Goal: Task Accomplishment & Management: Complete application form

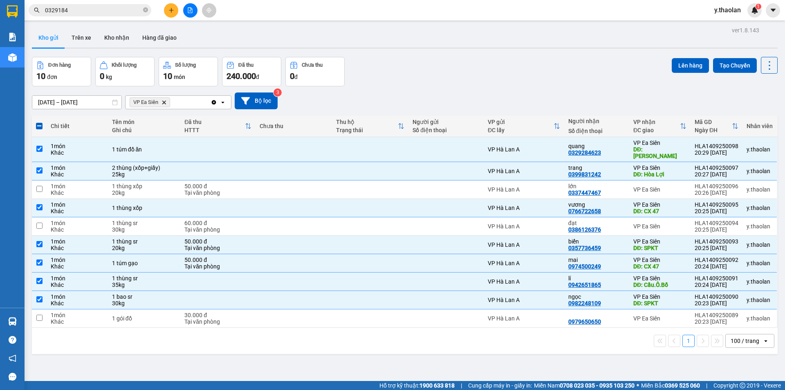
click at [164, 103] on icon "VP Ea Siên, close by backspace" at bounding box center [164, 102] width 4 height 4
checkbox input "false"
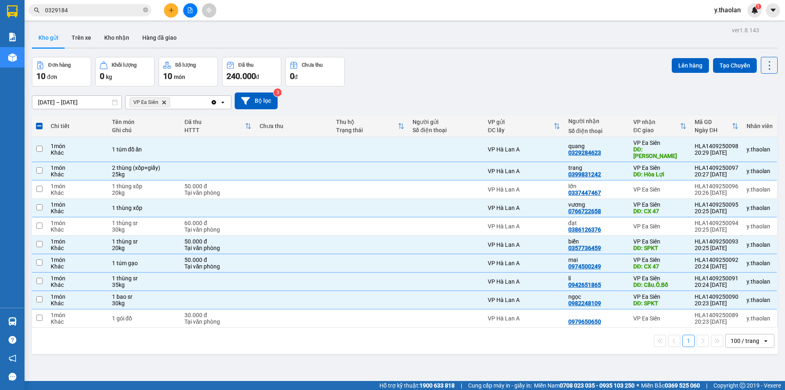
checkbox input "false"
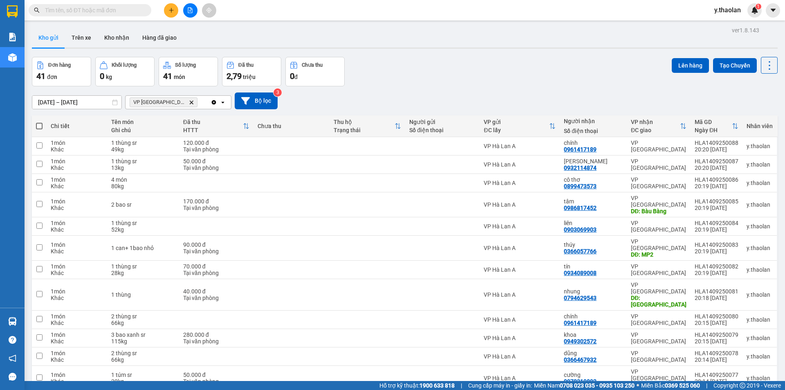
click at [189, 101] on icon "Delete" at bounding box center [191, 102] width 5 height 5
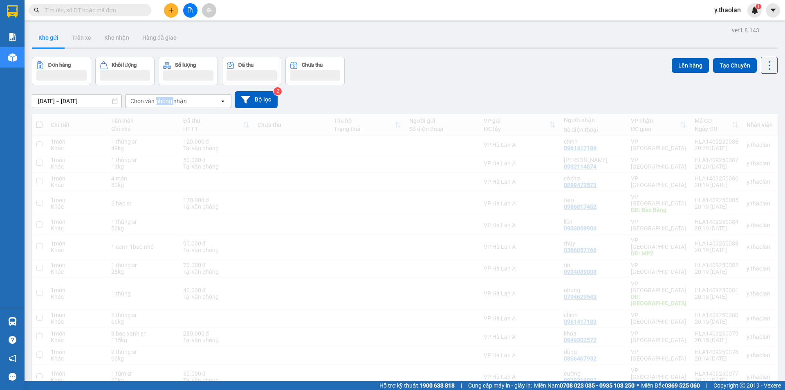
click at [168, 101] on div "Chọn văn phòng nhận" at bounding box center [158, 101] width 56 height 8
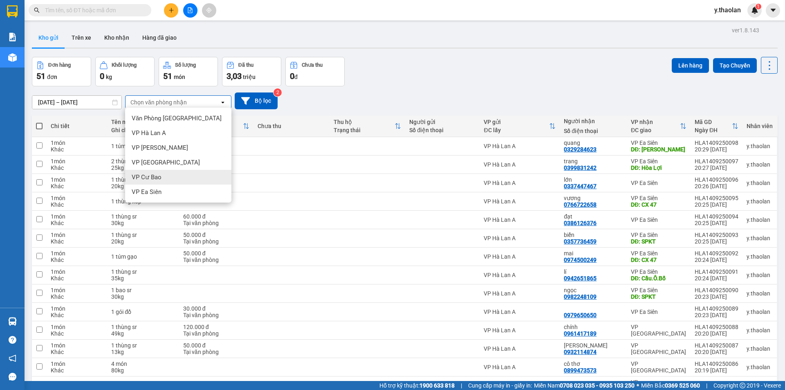
click at [155, 178] on span "VP Cư Bao" at bounding box center [147, 177] width 30 height 8
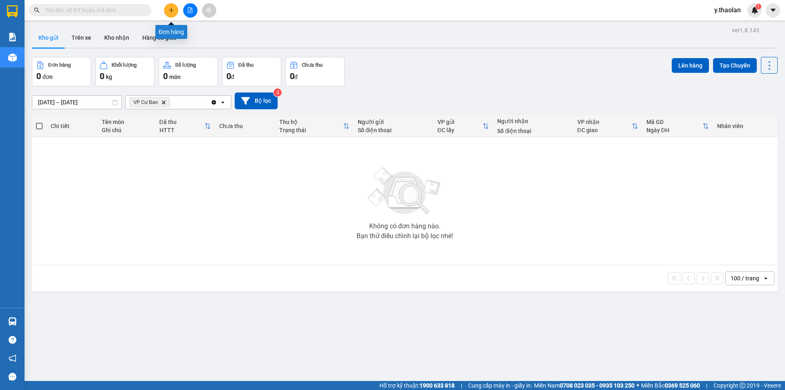
click at [171, 15] on button at bounding box center [171, 10] width 14 height 14
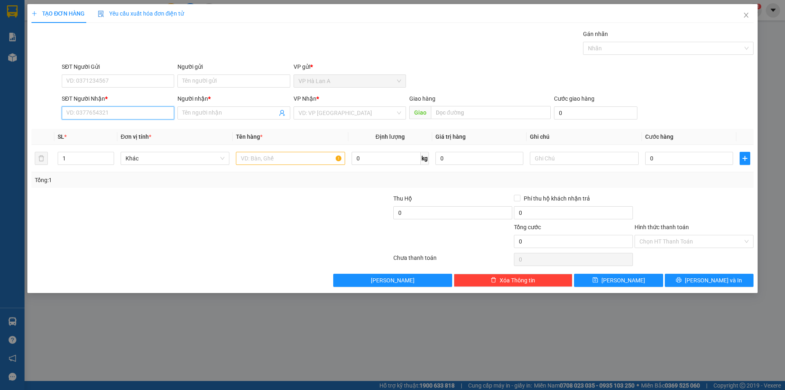
click at [133, 108] on input "SĐT Người Nhận *" at bounding box center [118, 112] width 112 height 13
drag, startPoint x: 92, startPoint y: 113, endPoint x: 0, endPoint y: 77, distance: 98.4
click at [0, 78] on div "TẠO ĐƠN HÀNG Yêu cầu xuất hóa đơn điện tử Transit Pickup Surcharge Ids Transit …" at bounding box center [392, 195] width 785 height 390
drag, startPoint x: 106, startPoint y: 115, endPoint x: 21, endPoint y: 112, distance: 85.1
click at [18, 111] on div "TẠO ĐƠN HÀNG Yêu cầu xuất hóa đơn điện tử Transit Pickup Surcharge Ids Transit …" at bounding box center [392, 195] width 785 height 390
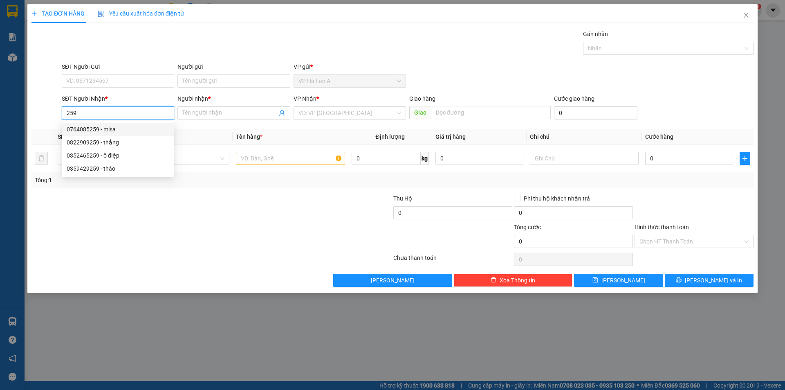
paste input "0345878"
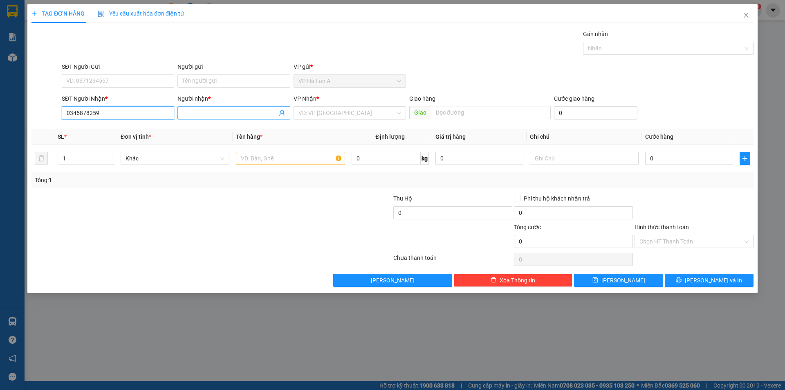
type input "0345878259"
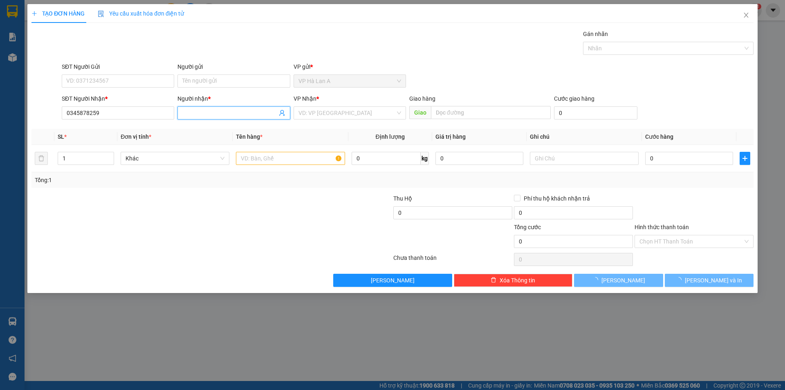
click at [205, 113] on input "Người nhận *" at bounding box center [229, 112] width 94 height 9
type input "thuận"
click at [309, 111] on input "search" at bounding box center [347, 113] width 97 height 12
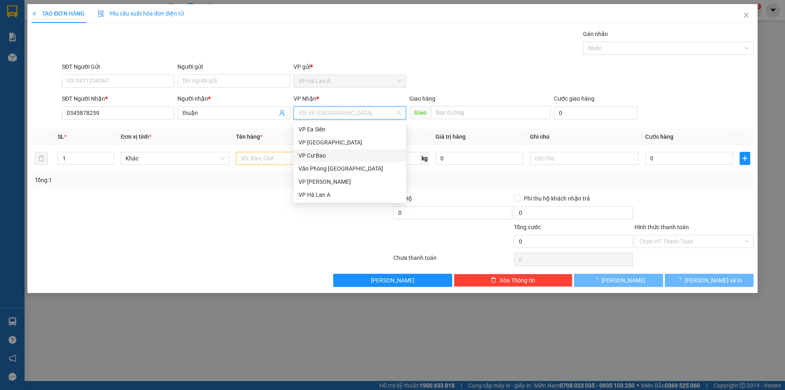
click at [323, 153] on div "VP Cư Bao" at bounding box center [350, 155] width 103 height 9
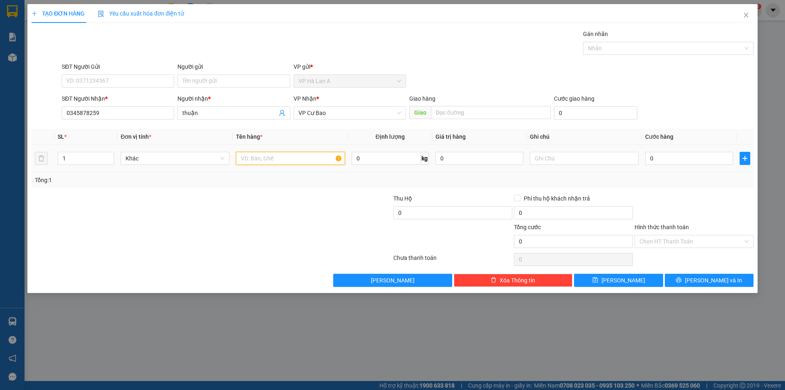
click at [275, 157] on input "text" at bounding box center [290, 158] width 109 height 13
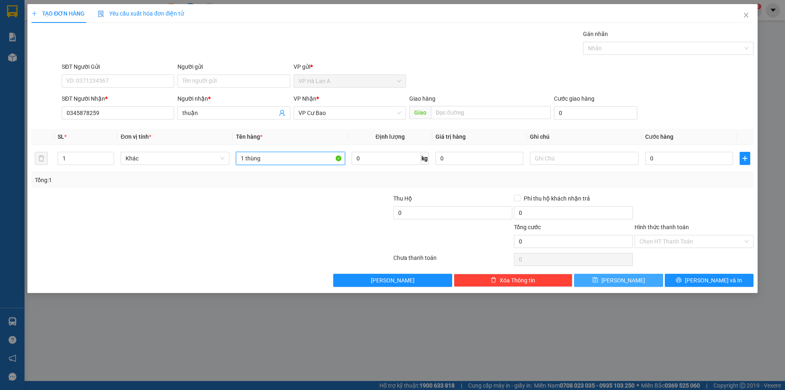
type input "1 thùng"
click at [614, 286] on button "[PERSON_NAME]" at bounding box center [618, 280] width 89 height 13
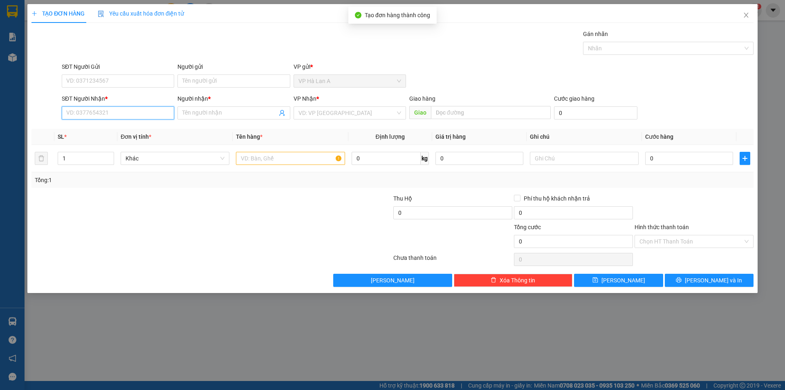
click at [124, 112] on input "SĐT Người Nhận *" at bounding box center [118, 112] width 112 height 13
drag, startPoint x: 101, startPoint y: 134, endPoint x: 164, endPoint y: 143, distance: 64.1
click at [101, 134] on div "0908372236 - thúy" at bounding box center [118, 129] width 112 height 13
type input "0908372236"
type input "thúy"
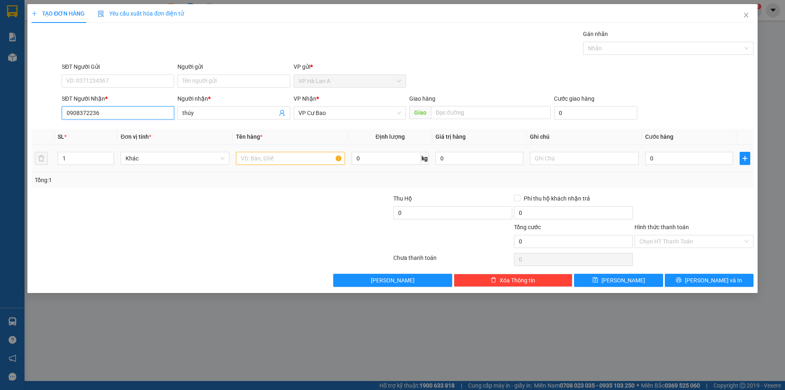
type input "0908372236"
click at [261, 163] on input "text" at bounding box center [290, 158] width 109 height 13
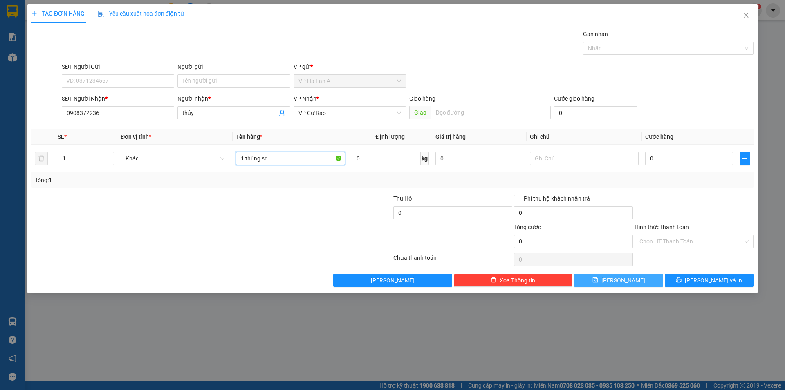
type input "1 thùng sr"
click at [599, 279] on button "[PERSON_NAME]" at bounding box center [618, 280] width 89 height 13
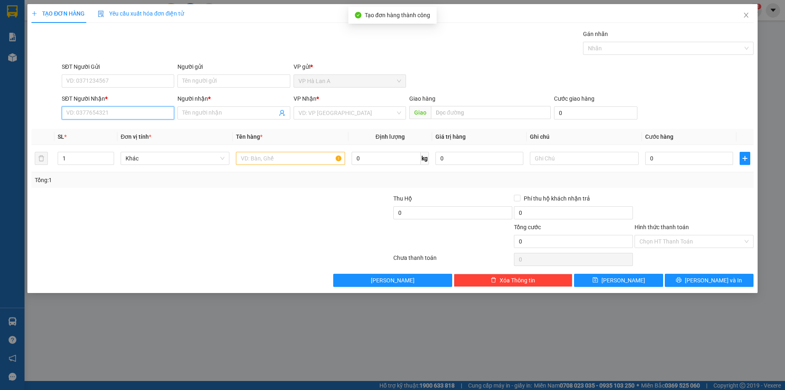
click at [144, 111] on input "SĐT Người Nhận *" at bounding box center [118, 112] width 112 height 13
type input "0902737456"
click at [110, 118] on input "0902737456" at bounding box center [118, 112] width 112 height 13
drag, startPoint x: 104, startPoint y: 128, endPoint x: 146, endPoint y: 141, distance: 43.3
click at [106, 128] on div "0902737456 - phượng" at bounding box center [118, 129] width 103 height 9
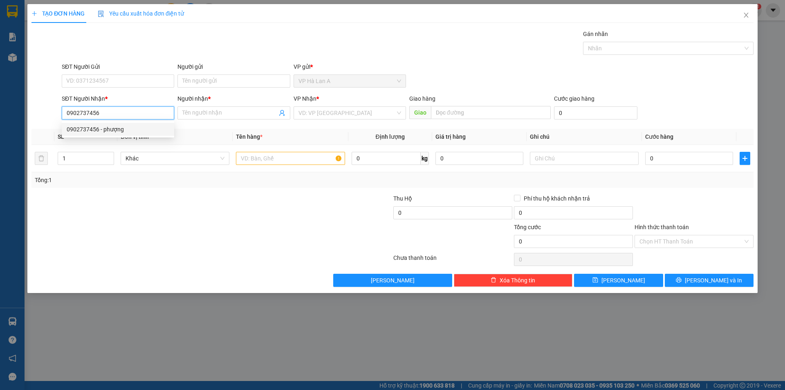
type input "phượng"
click at [252, 157] on input "text" at bounding box center [290, 158] width 109 height 13
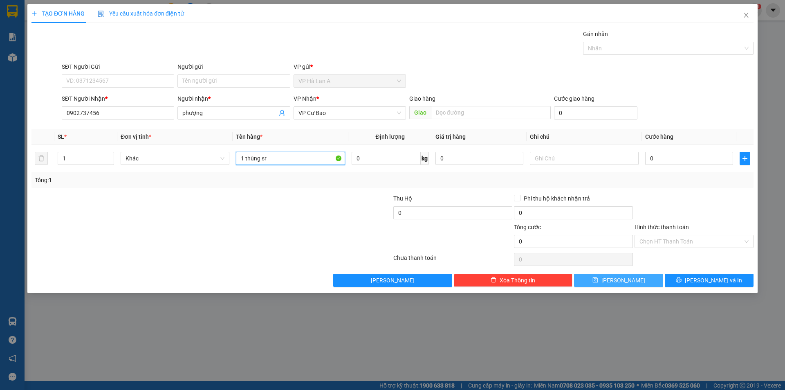
type input "1 thùng sr"
click at [656, 277] on button "[PERSON_NAME]" at bounding box center [618, 280] width 89 height 13
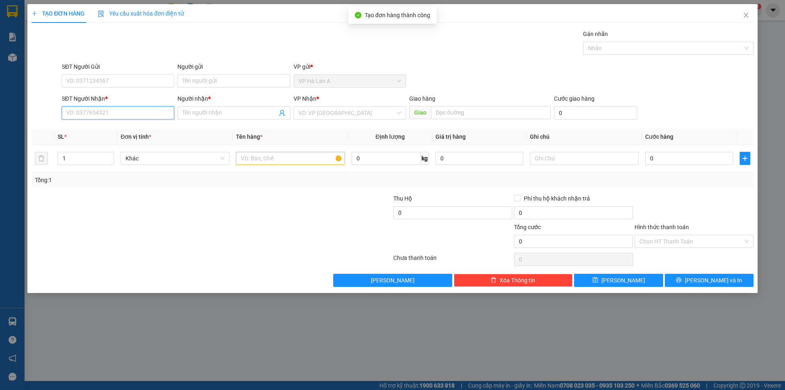
click at [146, 112] on input "SĐT Người Nhận *" at bounding box center [118, 112] width 112 height 13
type input "0968662337"
click at [103, 130] on div "0968662337 - trâm" at bounding box center [118, 129] width 103 height 9
type input "trâm"
type input "0968662337"
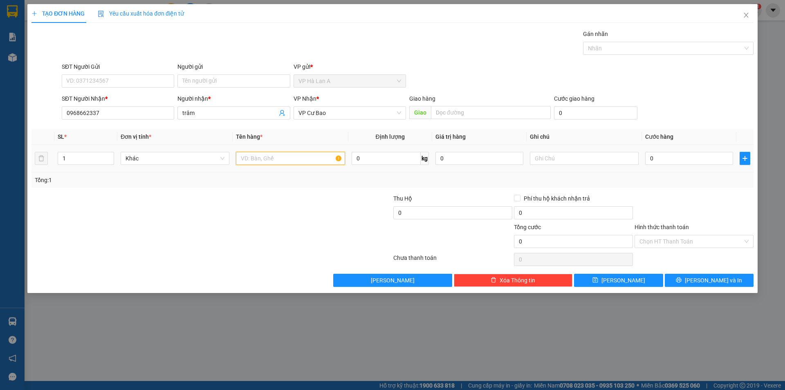
click at [270, 164] on input "text" at bounding box center [290, 158] width 109 height 13
click at [254, 162] on input "2 thung sr" at bounding box center [290, 158] width 109 height 13
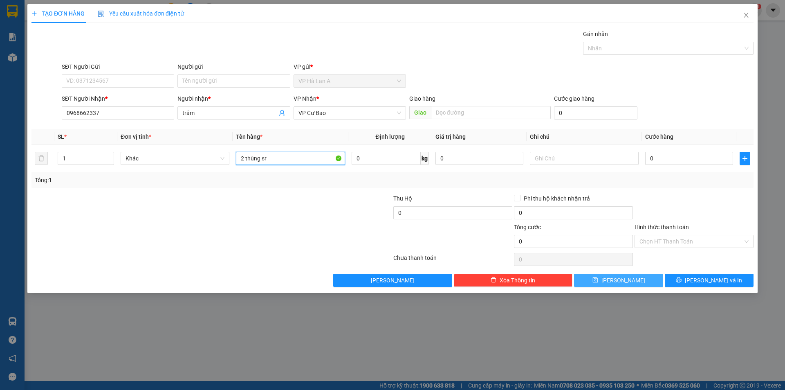
type input "2 thùng sr"
click at [595, 276] on button "[PERSON_NAME]" at bounding box center [618, 280] width 89 height 13
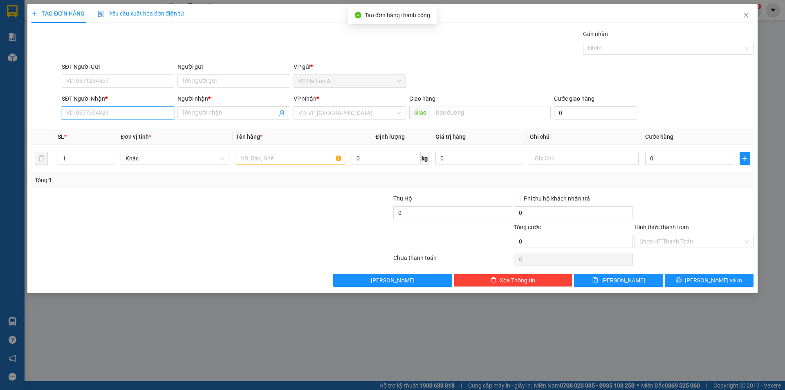
click at [148, 109] on input "SĐT Người Nhận *" at bounding box center [118, 112] width 112 height 13
click at [87, 128] on div "0938155257 - vân" at bounding box center [118, 129] width 103 height 9
type input "0938155257"
type input "vân"
type input "0938155257"
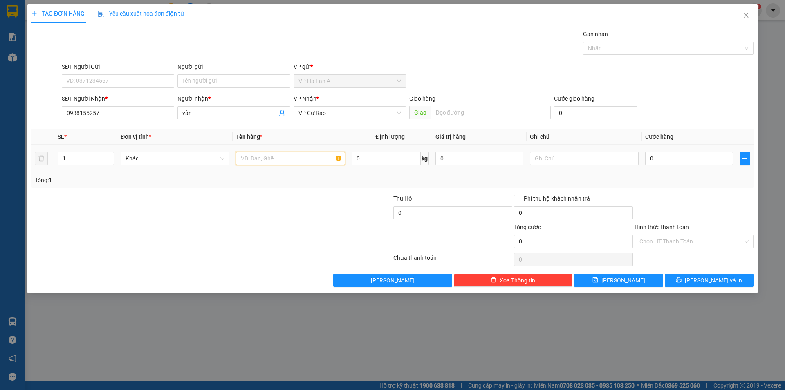
click at [257, 156] on input "text" at bounding box center [290, 158] width 109 height 13
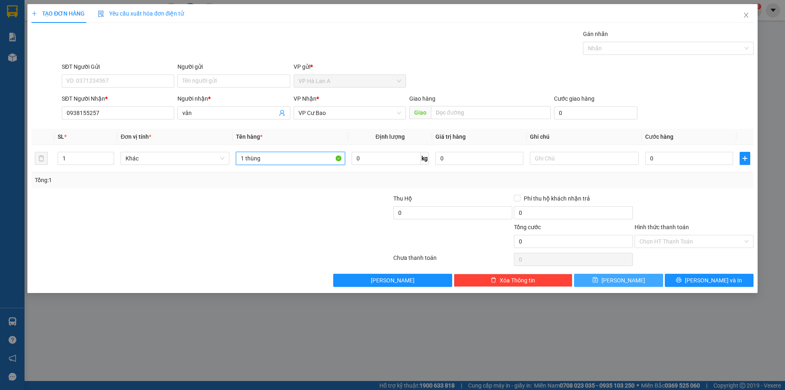
type input "1 thùng"
click at [608, 277] on button "[PERSON_NAME]" at bounding box center [618, 280] width 89 height 13
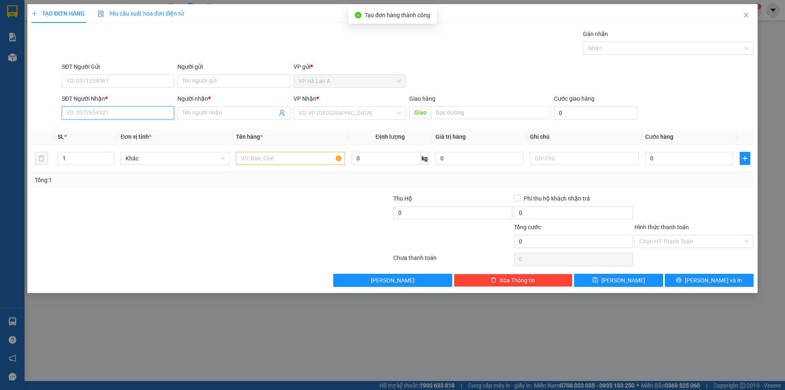
click at [121, 116] on input "SĐT Người Nhận *" at bounding box center [118, 112] width 112 height 13
click at [94, 129] on div "0966283315 - út" at bounding box center [118, 129] width 103 height 9
type input "0966283315"
type input "út"
type input "0966283315"
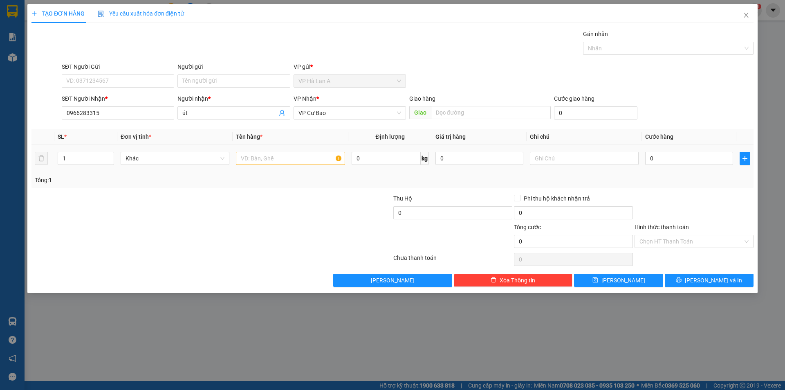
drag, startPoint x: 261, startPoint y: 148, endPoint x: 260, endPoint y: 156, distance: 7.9
click at [261, 148] on td at bounding box center [290, 158] width 115 height 27
click at [260, 156] on input "text" at bounding box center [290, 158] width 109 height 13
type input "1 thùng xốp"
click at [610, 274] on div "Transit Pickup Surcharge Ids Transit Deliver Surcharge Ids Transit Deliver Surc…" at bounding box center [392, 157] width 722 height 257
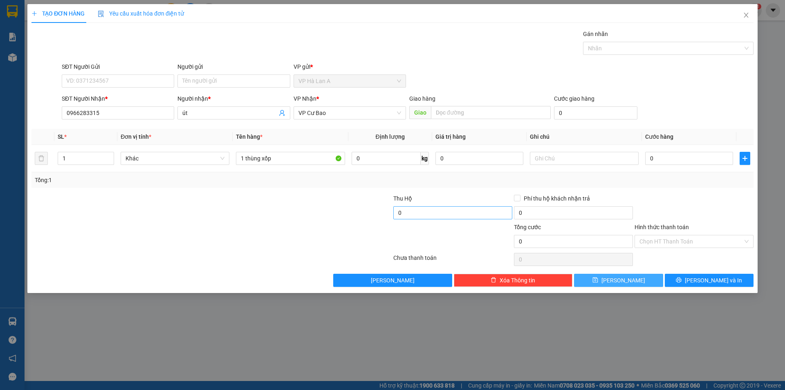
drag, startPoint x: 604, startPoint y: 276, endPoint x: 420, endPoint y: 209, distance: 196.6
click at [604, 276] on button "[PERSON_NAME]" at bounding box center [618, 280] width 89 height 13
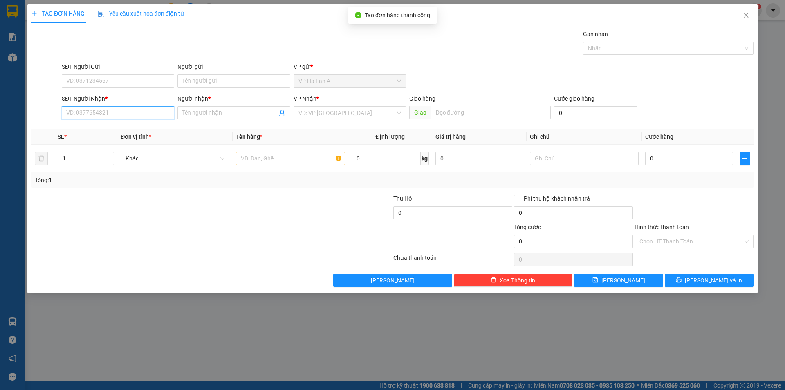
click at [116, 114] on input "SĐT Người Nhận *" at bounding box center [118, 112] width 112 height 13
click at [97, 128] on div "0909904118 - tuyên" at bounding box center [118, 129] width 103 height 9
type input "0909904118"
type input "tuyên"
type input "0909904118"
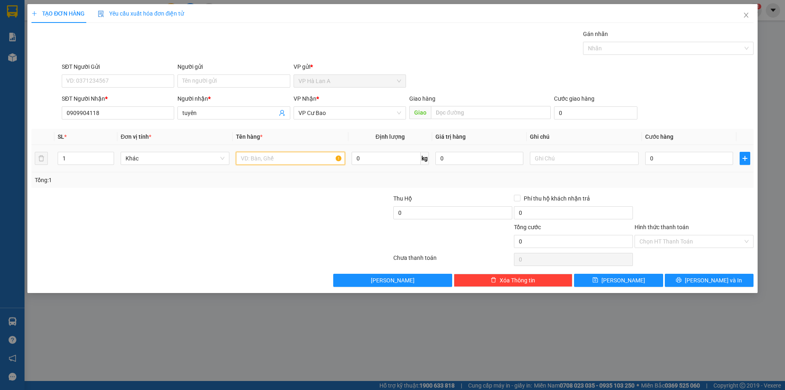
click at [263, 159] on input "text" at bounding box center [290, 158] width 109 height 13
drag, startPoint x: 263, startPoint y: 159, endPoint x: 299, endPoint y: 155, distance: 35.4
click at [297, 156] on input "3 thùng cahs" at bounding box center [290, 158] width 109 height 13
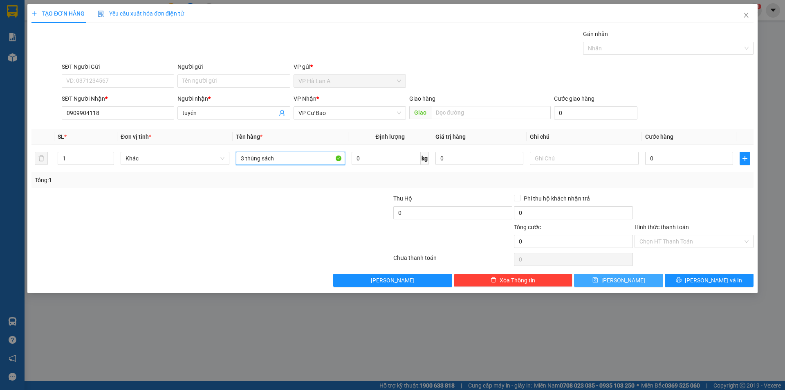
type input "3 thùng sách"
click at [588, 278] on button "[PERSON_NAME]" at bounding box center [618, 280] width 89 height 13
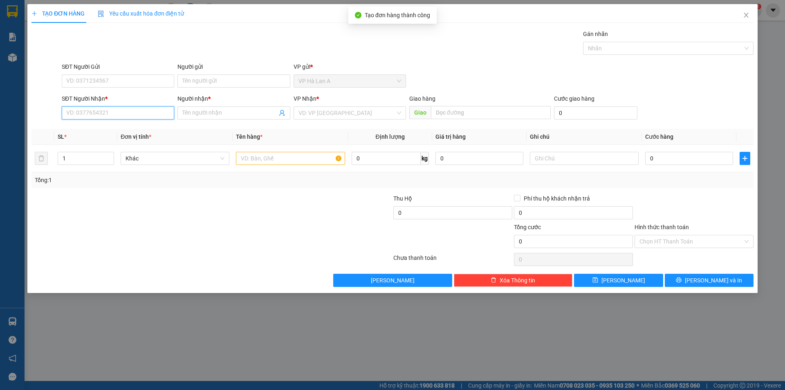
click at [142, 107] on input "SĐT Người Nhận *" at bounding box center [118, 112] width 112 height 13
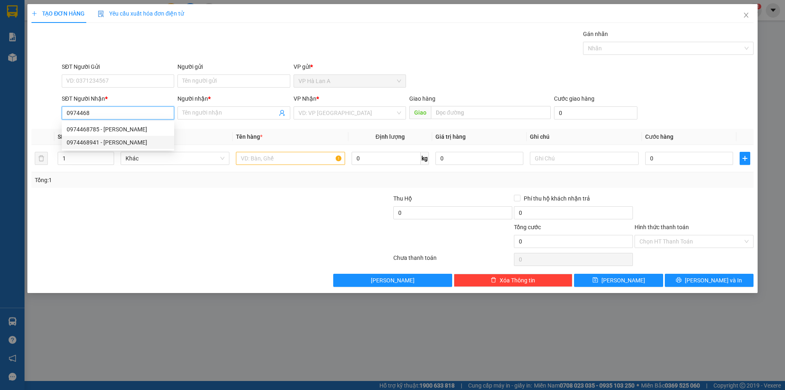
click at [129, 141] on div "0974468941 - [PERSON_NAME]" at bounding box center [118, 142] width 103 height 9
type input "0974468941"
type input "thúy"
type input "0974468941"
click at [271, 162] on input "text" at bounding box center [290, 158] width 109 height 13
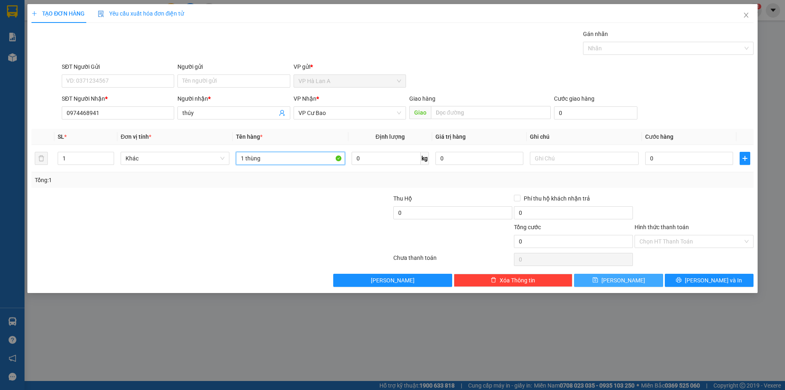
type input "1 thùng"
click at [625, 284] on span "[PERSON_NAME]" at bounding box center [624, 280] width 44 height 9
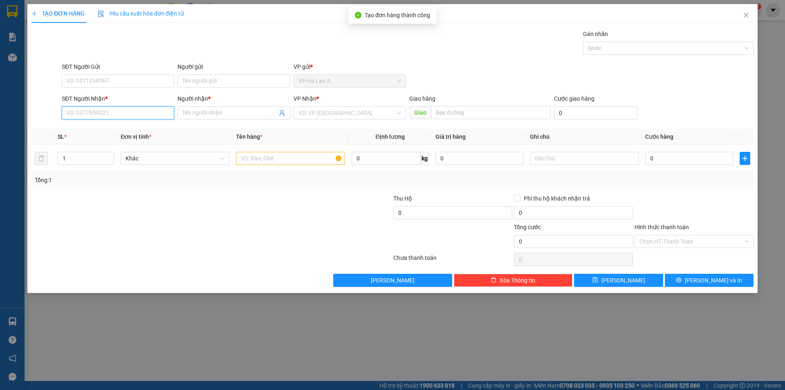
click at [117, 110] on input "SĐT Người Nhận *" at bounding box center [118, 112] width 112 height 13
type input "0354767278"
click at [204, 110] on input "Người nhận *" at bounding box center [229, 112] width 94 height 9
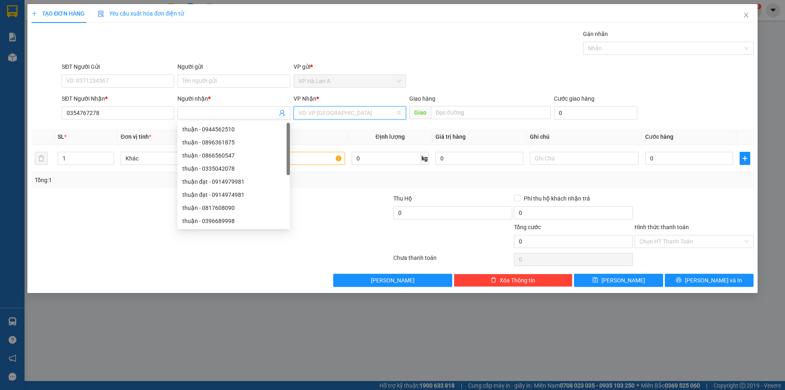
click at [322, 108] on input "search" at bounding box center [347, 113] width 97 height 12
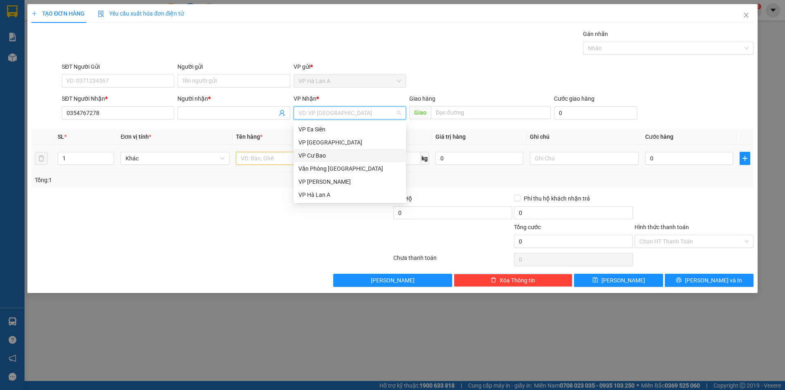
drag, startPoint x: 308, startPoint y: 153, endPoint x: 278, endPoint y: 149, distance: 29.8
click at [308, 153] on div "VP Cư Bao" at bounding box center [350, 155] width 103 height 9
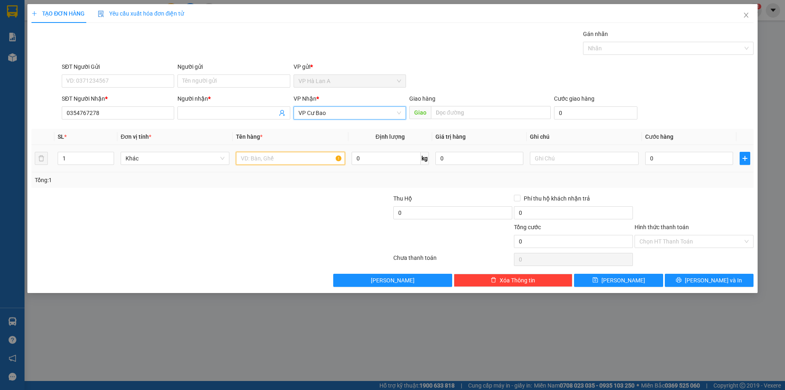
click at [250, 163] on input "text" at bounding box center [290, 158] width 109 height 13
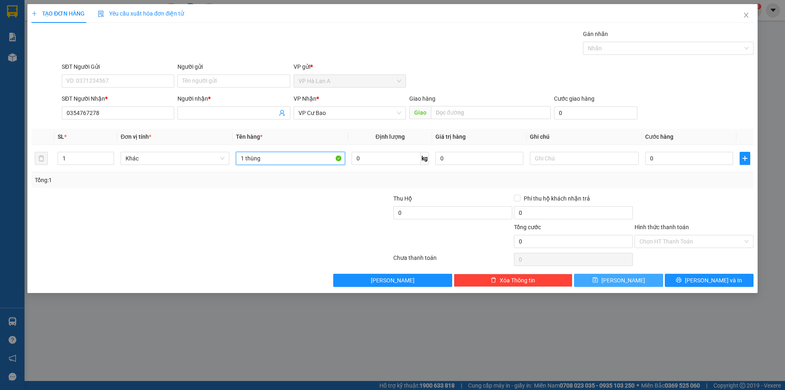
type input "1 thùng"
click at [635, 281] on button "[PERSON_NAME]" at bounding box center [618, 280] width 89 height 13
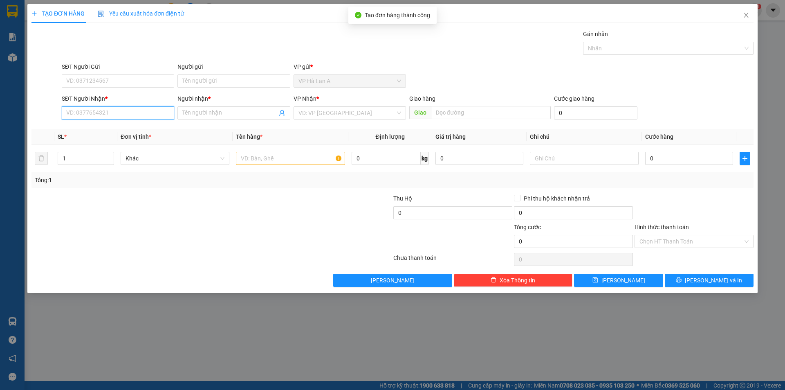
click at [158, 119] on input "SĐT Người Nhận *" at bounding box center [118, 112] width 112 height 13
click at [110, 127] on div "0798143624 - mạnh" at bounding box center [118, 129] width 103 height 9
type input "0798143624"
type input "mạnh"
type input "0798143624"
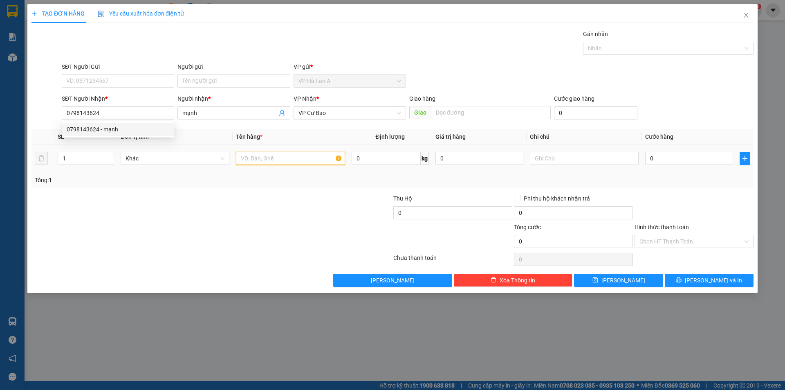
click at [273, 163] on input "text" at bounding box center [290, 158] width 109 height 13
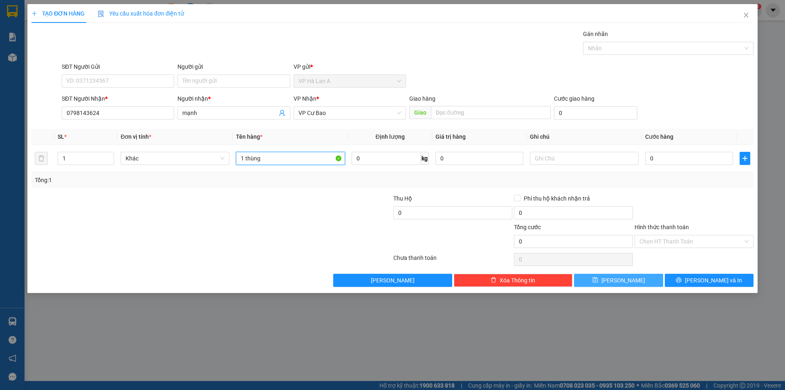
type input "1 thùng"
drag, startPoint x: 597, startPoint y: 282, endPoint x: 395, endPoint y: 221, distance: 210.5
click at [597, 282] on button "[PERSON_NAME]" at bounding box center [618, 280] width 89 height 13
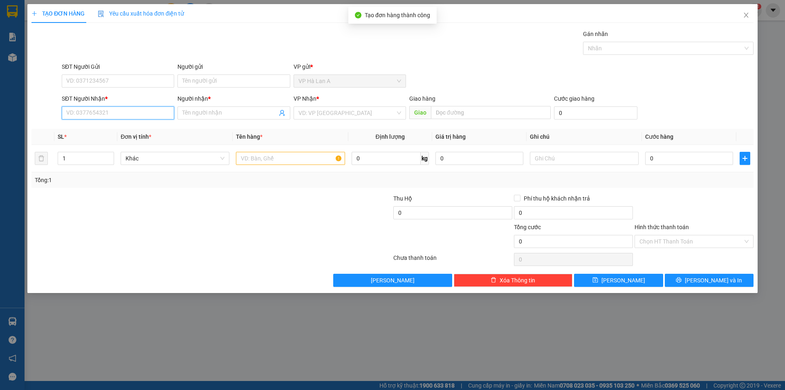
click at [146, 117] on input "SĐT Người Nhận *" at bounding box center [118, 112] width 112 height 13
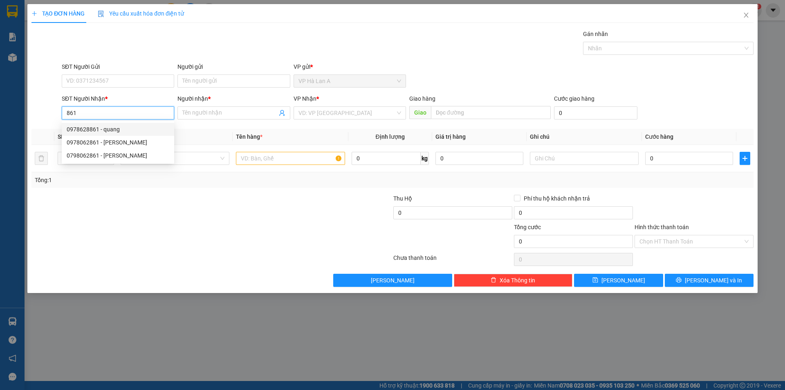
click at [96, 129] on div "0978628861 - quang" at bounding box center [118, 129] width 103 height 9
type input "0978628861"
type input "quang"
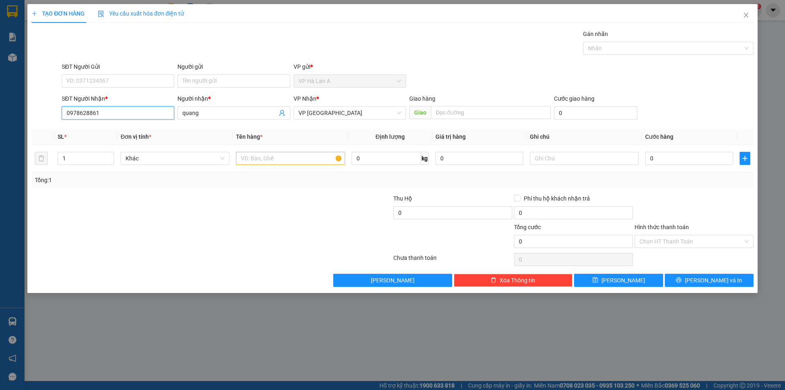
drag, startPoint x: 101, startPoint y: 117, endPoint x: 0, endPoint y: 63, distance: 114.9
click at [0, 65] on div "TẠO ĐƠN HÀNG Yêu cầu xuất hóa đơn điện tử Transit Pickup Surcharge Ids Transit …" at bounding box center [392, 195] width 785 height 390
click at [74, 139] on div "0978062861 - [PERSON_NAME]" at bounding box center [118, 142] width 103 height 9
type input "0978062861"
type input "chung"
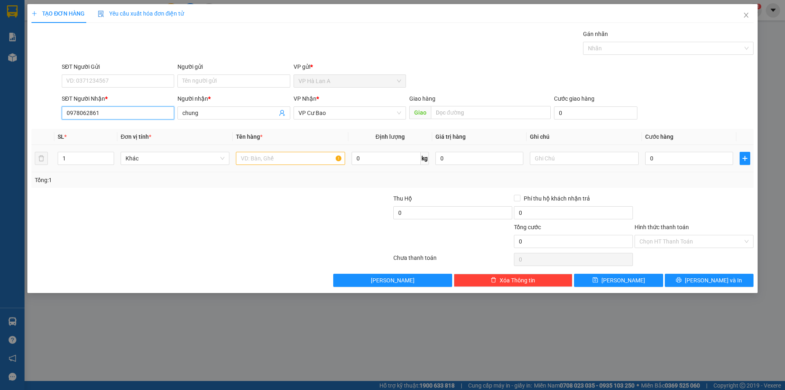
type input "0978062861"
click at [254, 159] on input "text" at bounding box center [290, 158] width 109 height 13
type input "2 thùng"
click at [553, 156] on input "text" at bounding box center [584, 158] width 109 height 13
type input "52kg"
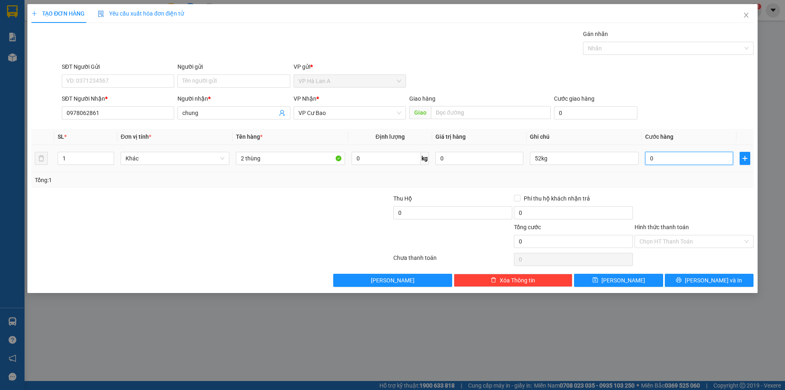
click at [657, 158] on input "0" at bounding box center [689, 158] width 88 height 13
type input "1"
type input "10"
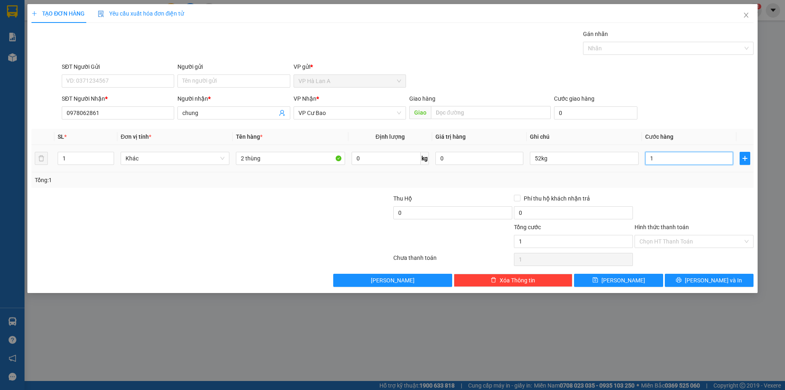
type input "10"
type input "100"
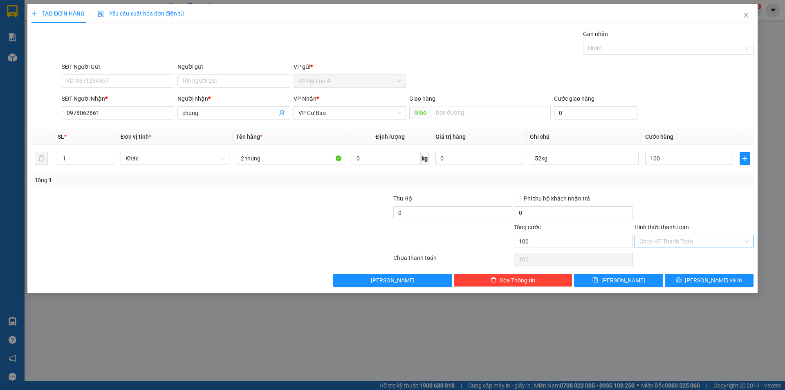
type input "100.000"
click at [663, 247] on div "Chọn HT Thanh Toán" at bounding box center [694, 241] width 119 height 13
click at [657, 257] on div "Tại văn phòng" at bounding box center [694, 257] width 109 height 9
type input "0"
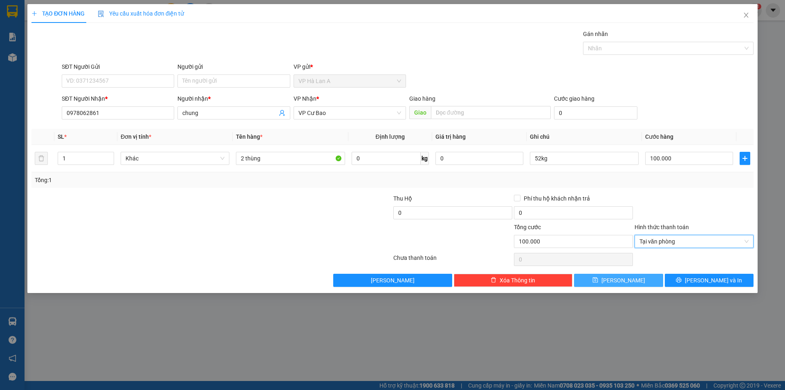
click at [641, 279] on button "[PERSON_NAME]" at bounding box center [618, 280] width 89 height 13
type input "0"
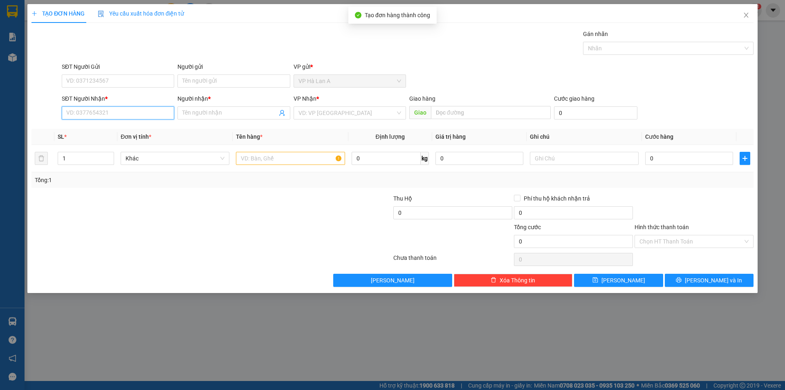
click at [115, 118] on input "SĐT Người Nhận *" at bounding box center [118, 112] width 112 height 13
type input "0934212216"
click at [101, 127] on div "0934212216 - hải" at bounding box center [118, 129] width 103 height 9
type input "hải"
type input "0934212216"
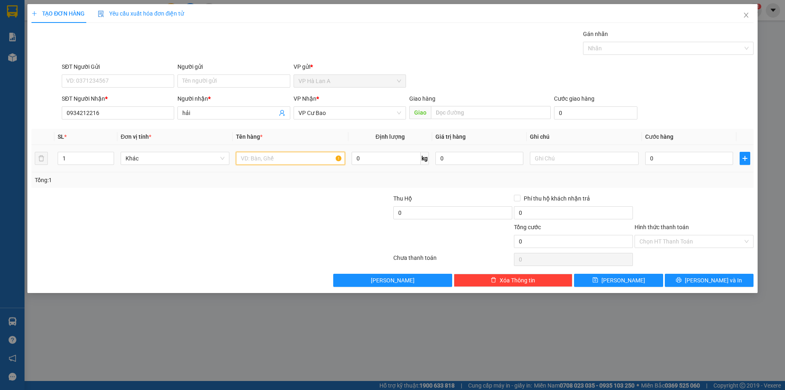
click at [272, 158] on input "text" at bounding box center [290, 158] width 109 height 13
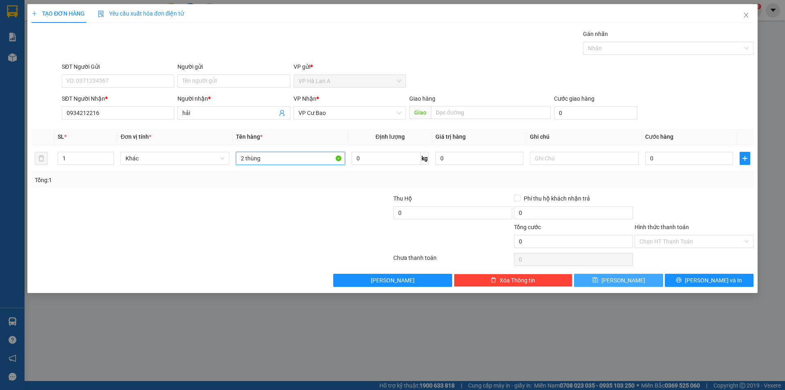
type input "2 thùng"
drag, startPoint x: 621, startPoint y: 278, endPoint x: 561, endPoint y: 261, distance: 62.1
click at [622, 282] on span "[PERSON_NAME]" at bounding box center [624, 280] width 44 height 9
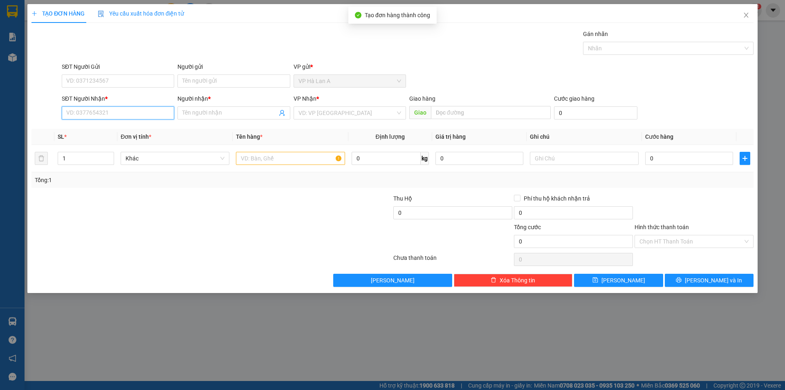
click at [119, 111] on input "SĐT Người Nhận *" at bounding box center [118, 112] width 112 height 13
drag, startPoint x: 102, startPoint y: 131, endPoint x: 241, endPoint y: 162, distance: 142.9
click at [103, 131] on div "0392038760 - y-zô" at bounding box center [118, 129] width 103 height 9
type input "0392038760"
type input "y-zô"
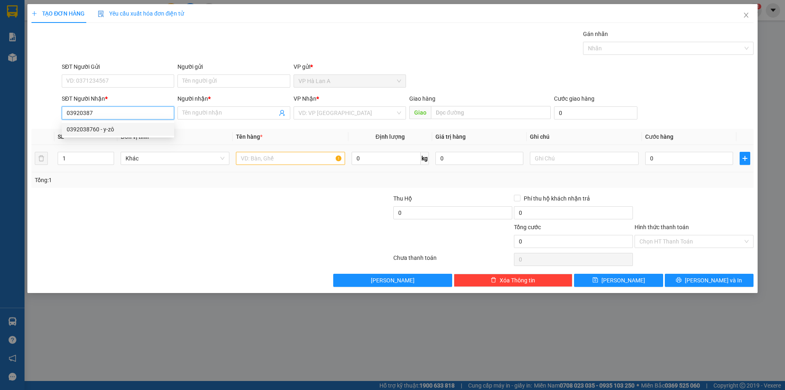
type input "Chơn Thành"
type input "0392038760"
click at [265, 161] on input "text" at bounding box center [290, 158] width 109 height 13
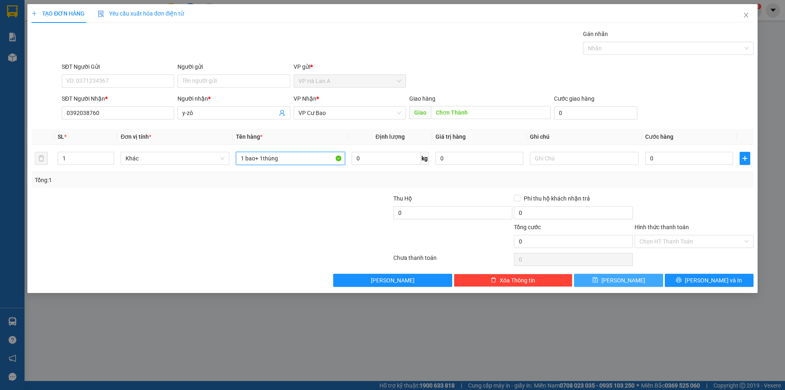
type input "1 bao+ 1thùng"
click at [627, 283] on span "[PERSON_NAME]" at bounding box center [624, 280] width 44 height 9
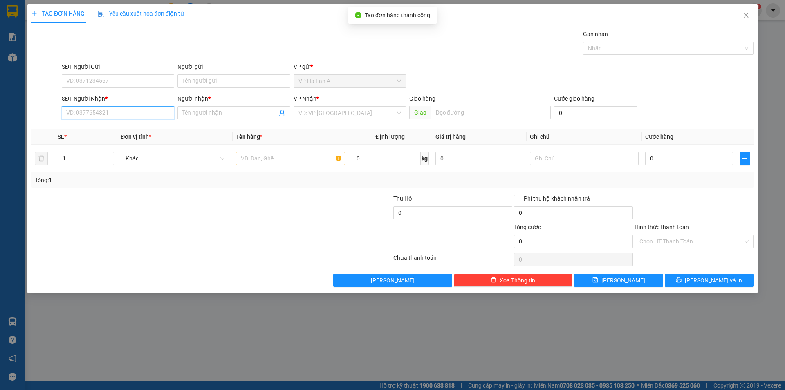
click at [118, 111] on input "SĐT Người Nhận *" at bounding box center [118, 112] width 112 height 13
drag, startPoint x: 98, startPoint y: 117, endPoint x: 0, endPoint y: 81, distance: 104.2
click at [0, 81] on div "TẠO ĐƠN HÀNG Yêu cầu xuất hóa đơn điện tử Transit Pickup Surcharge Ids Transit …" at bounding box center [392, 195] width 785 height 390
type input "0338117569"
click at [215, 117] on input "Người nhận *" at bounding box center [229, 112] width 94 height 9
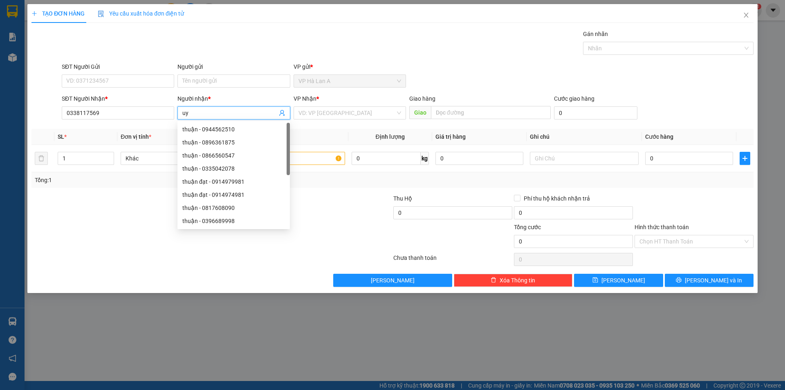
type input "u"
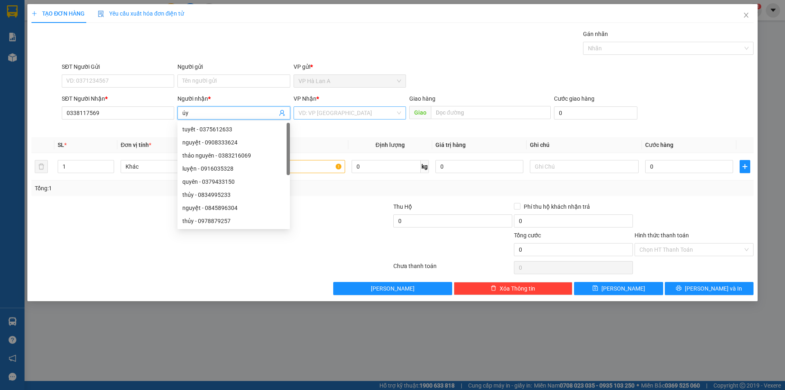
type input "úy"
drag, startPoint x: 328, startPoint y: 108, endPoint x: 326, endPoint y: 116, distance: 8.3
click at [329, 108] on input "search" at bounding box center [347, 113] width 97 height 12
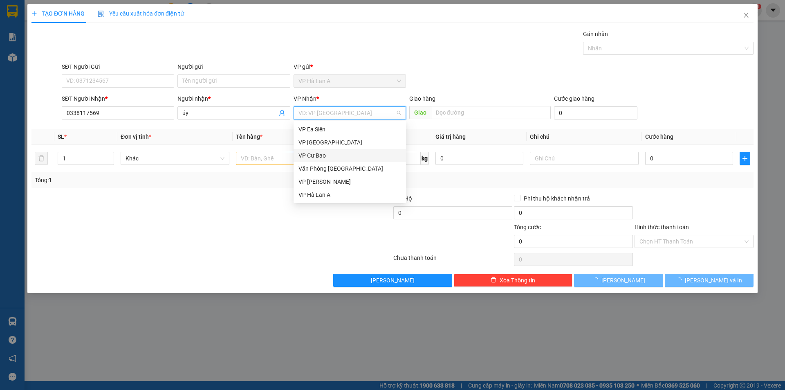
drag, startPoint x: 313, startPoint y: 149, endPoint x: 356, endPoint y: 137, distance: 44.8
click at [314, 150] on div "VP Cư Bao" at bounding box center [350, 155] width 112 height 13
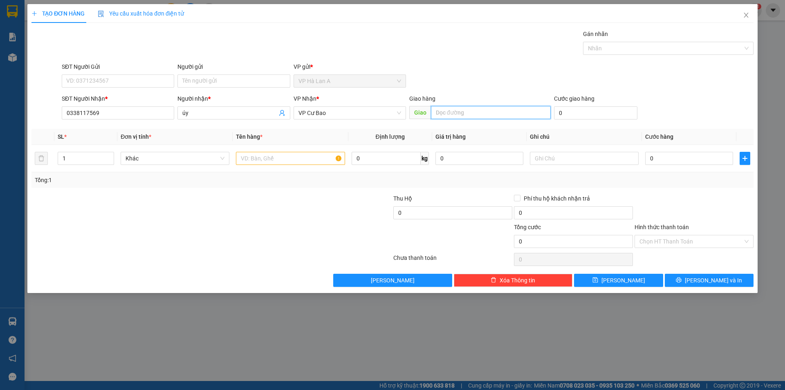
click at [439, 113] on input "text" at bounding box center [491, 112] width 120 height 13
type input "Chánh Lưu"
click at [305, 159] on input "text" at bounding box center [290, 158] width 109 height 13
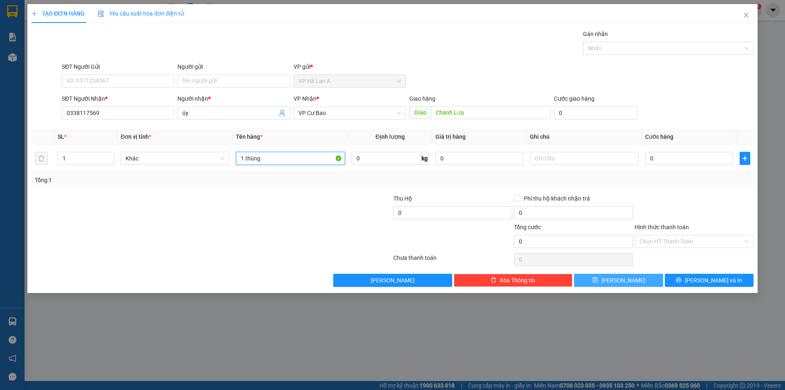
type input "1 thùng"
click at [624, 286] on button "[PERSON_NAME]" at bounding box center [618, 280] width 89 height 13
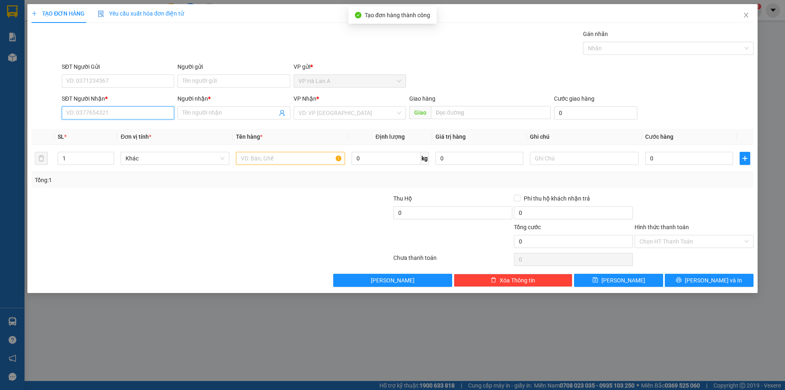
click at [153, 113] on input "SĐT Người Nhận *" at bounding box center [118, 112] width 112 height 13
drag, startPoint x: 95, startPoint y: 117, endPoint x: 0, endPoint y: 92, distance: 98.0
click at [0, 93] on div "TẠO ĐƠN HÀNG Yêu cầu xuất hóa đơn điện tử Transit Pickup Surcharge Ids Transit …" at bounding box center [392, 195] width 785 height 390
type input "1449"
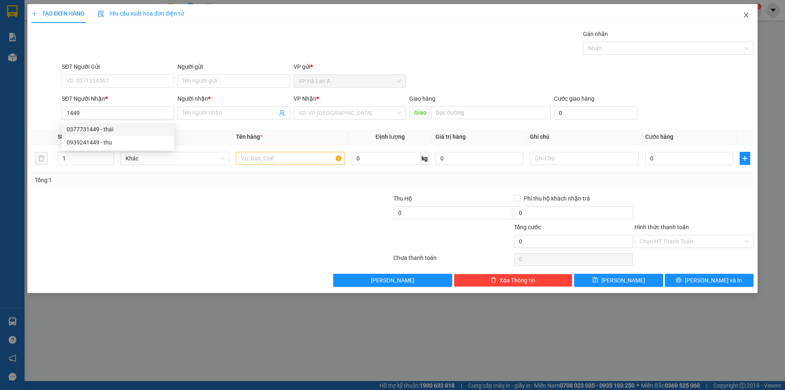
click at [746, 17] on icon "close" at bounding box center [746, 15] width 7 height 7
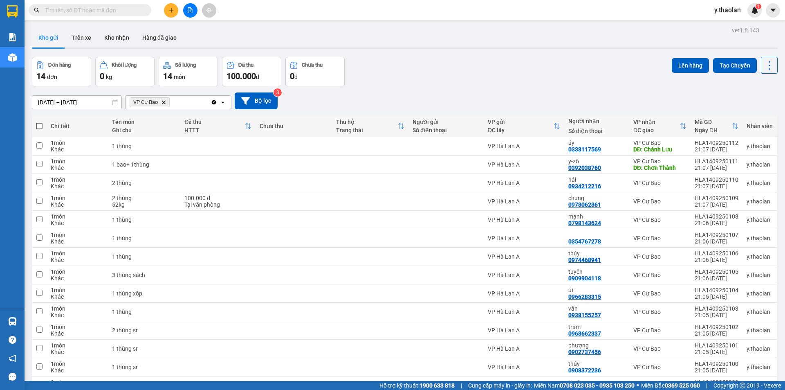
click at [175, 9] on button at bounding box center [171, 10] width 14 height 14
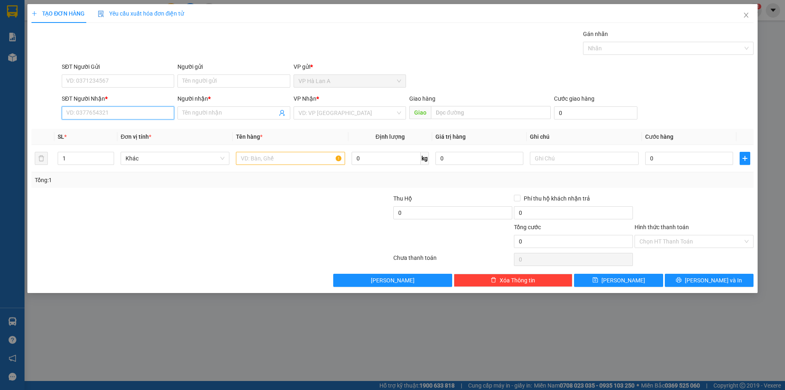
click at [116, 112] on input "SĐT Người Nhận *" at bounding box center [118, 112] width 112 height 13
type input "0972307632"
drag, startPoint x: 108, startPoint y: 125, endPoint x: 231, endPoint y: 138, distance: 123.8
click at [112, 126] on div "0972307632 - liễu" at bounding box center [118, 129] width 103 height 9
type input "liễu"
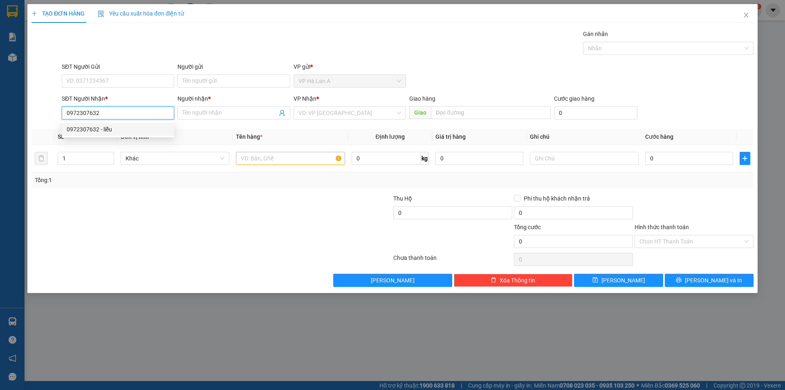
type input "EON-BD"
type input "0972307632"
click at [306, 156] on input "text" at bounding box center [290, 158] width 109 height 13
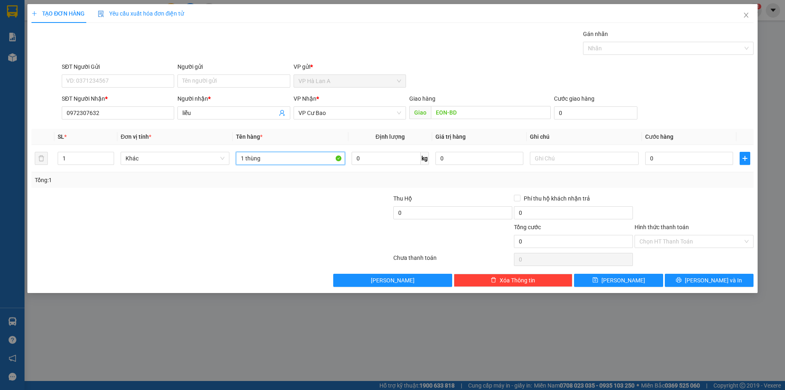
type input "1 thùng"
click at [608, 290] on div "TẠO ĐƠN HÀNG Yêu cầu xuất hóa đơn điện tử Transit Pickup Surcharge Ids Transit …" at bounding box center [392, 148] width 730 height 289
click at [612, 286] on button "[PERSON_NAME]" at bounding box center [618, 280] width 89 height 13
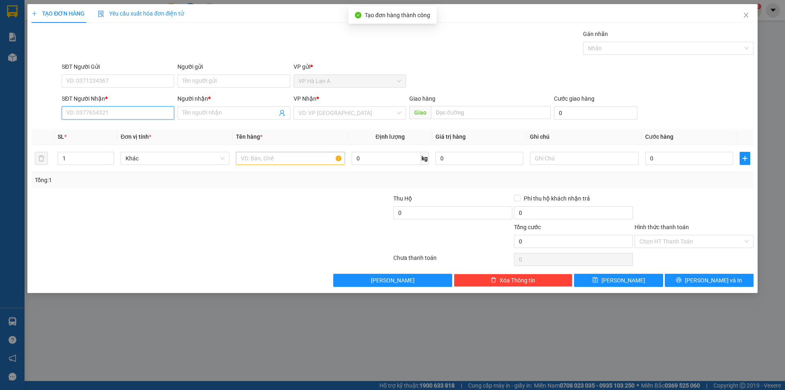
click at [137, 113] on input "SĐT Người Nhận *" at bounding box center [118, 112] width 112 height 13
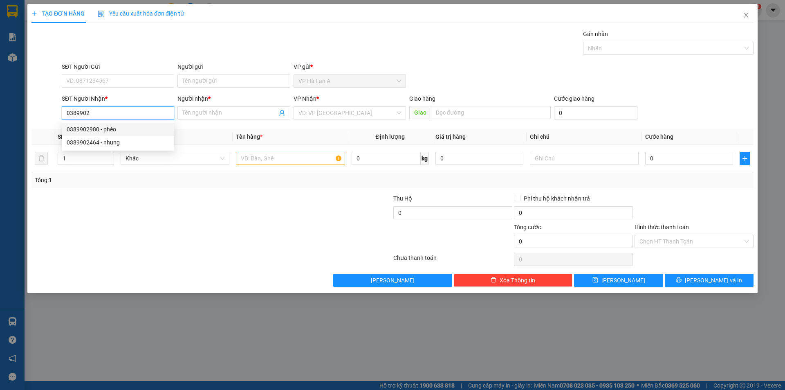
click at [107, 128] on div "0389902980 - phèo" at bounding box center [118, 129] width 103 height 9
type input "0389902980"
type input "phèo"
type input "0389902980"
click at [261, 155] on input "text" at bounding box center [290, 158] width 109 height 13
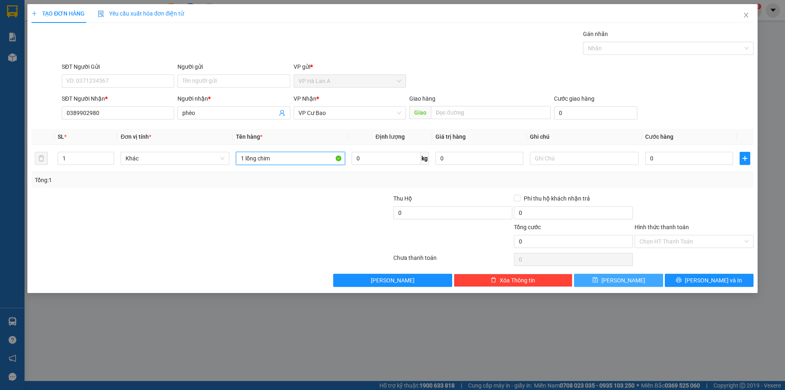
type input "1 lồng chim"
click at [599, 277] on div "Transit Pickup Surcharge Ids Transit Deliver Surcharge Ids Transit Deliver Surc…" at bounding box center [392, 157] width 722 height 257
click at [599, 277] on button "[PERSON_NAME]" at bounding box center [618, 280] width 89 height 13
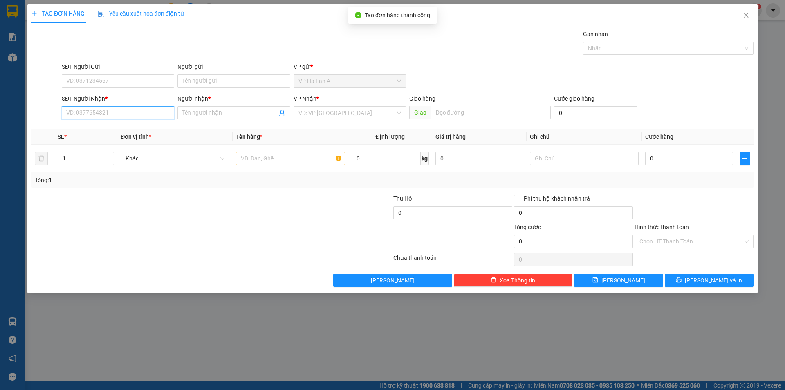
click at [135, 115] on input "SĐT Người Nhận *" at bounding box center [118, 112] width 112 height 13
type input "0948071851"
click at [208, 110] on input "Người nhận *" at bounding box center [229, 112] width 94 height 9
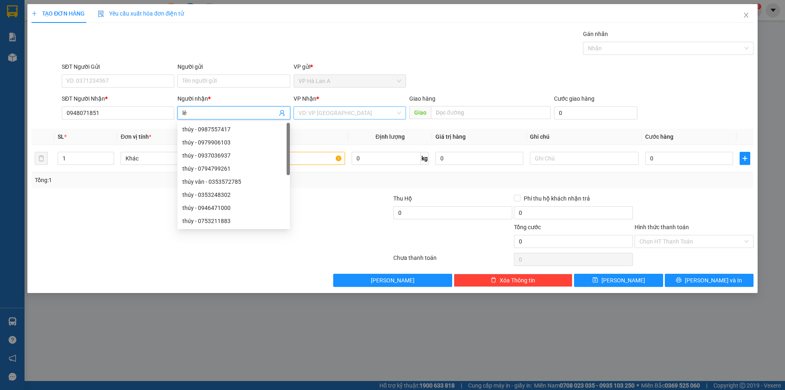
type input "lê"
click at [337, 113] on input "search" at bounding box center [347, 113] width 97 height 12
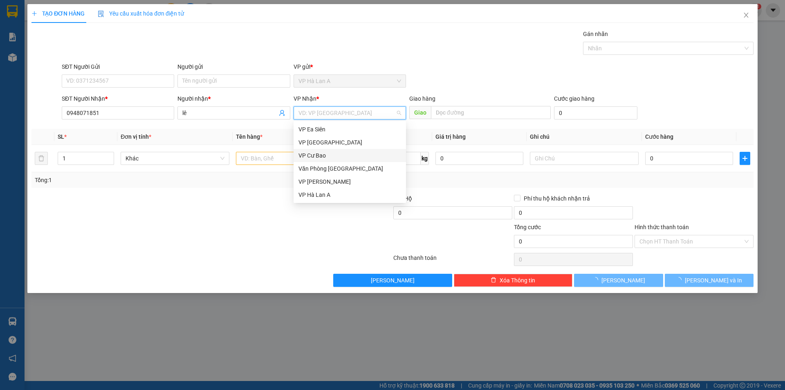
click at [326, 152] on div "VP Cư Bao" at bounding box center [350, 155] width 103 height 9
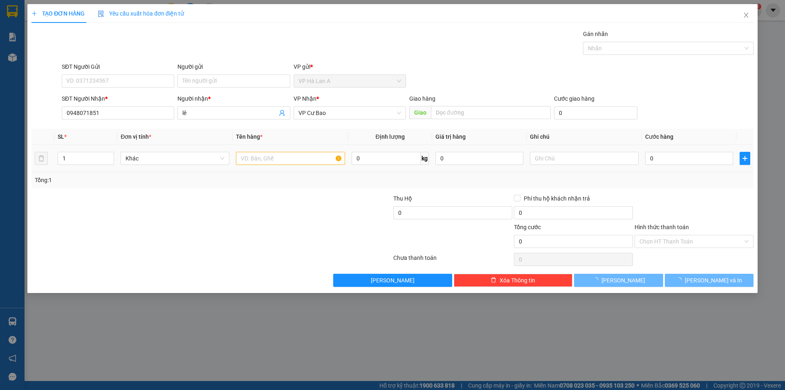
click at [276, 170] on td at bounding box center [290, 158] width 115 height 27
click at [273, 160] on input "text" at bounding box center [290, 158] width 109 height 13
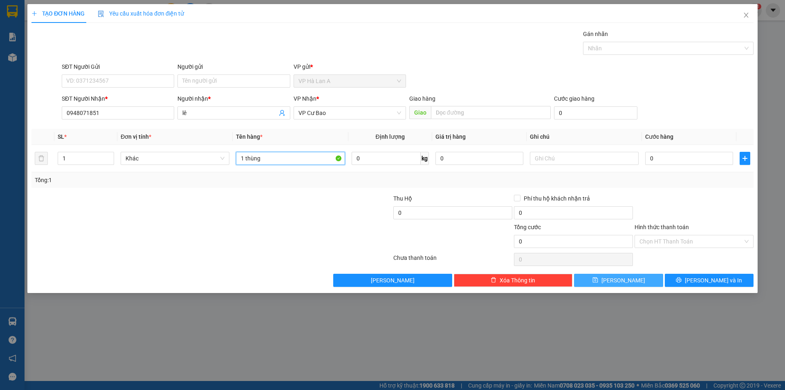
type input "1 thùng"
click at [604, 275] on button "[PERSON_NAME]" at bounding box center [618, 280] width 89 height 13
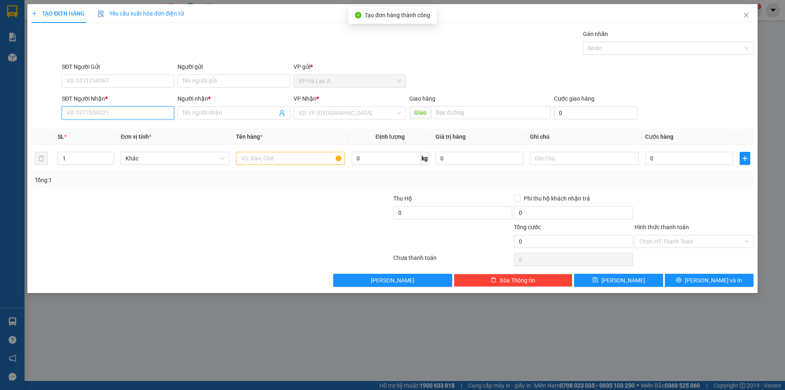
click at [153, 112] on input "SĐT Người Nhận *" at bounding box center [118, 112] width 112 height 13
type input "0387155252"
click at [195, 119] on div "Người nhận * Tên người nhận" at bounding box center [233, 108] width 112 height 29
click at [195, 111] on input "Người nhận *" at bounding box center [229, 112] width 94 height 9
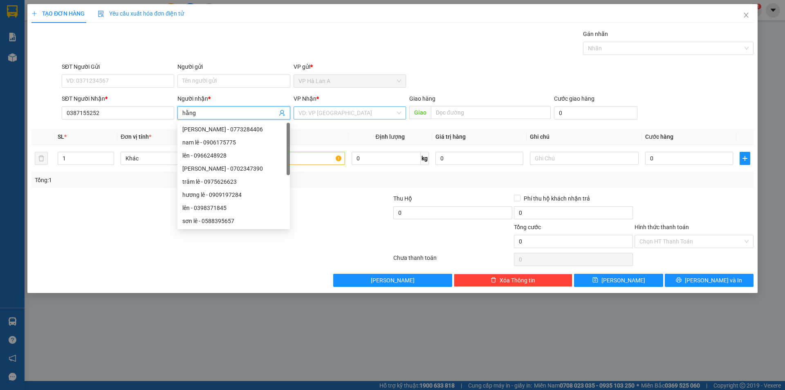
type input "hằng"
click at [326, 117] on input "search" at bounding box center [347, 113] width 97 height 12
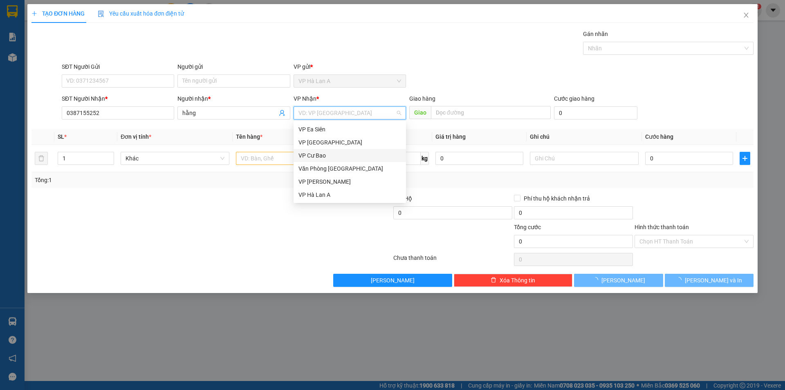
drag, startPoint x: 332, startPoint y: 151, endPoint x: 420, endPoint y: 129, distance: 90.7
click at [333, 152] on div "VP Cư Bao" at bounding box center [350, 155] width 103 height 9
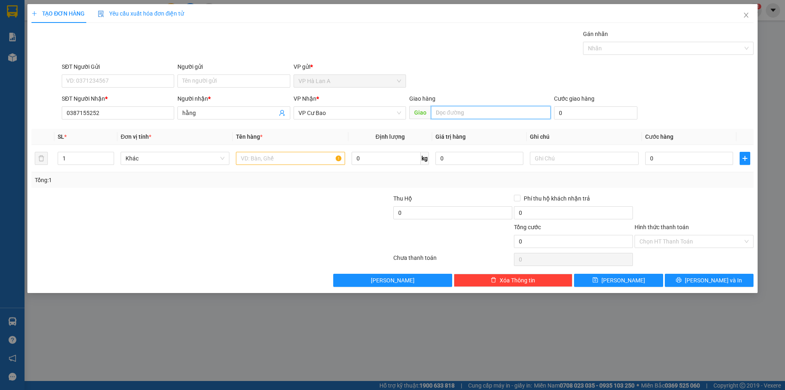
click at [476, 117] on input "text" at bounding box center [491, 112] width 120 height 13
type input "BXMĐ"
click at [303, 154] on input "text" at bounding box center [290, 158] width 109 height 13
type input "1 thùng"
drag, startPoint x: 624, startPoint y: 271, endPoint x: 625, endPoint y: 276, distance: 5.0
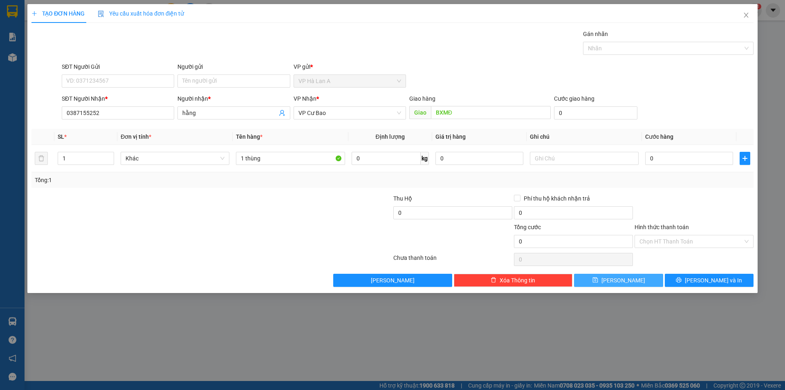
click at [625, 276] on div "Transit Pickup Surcharge Ids Transit Deliver Surcharge Ids Transit Deliver Surc…" at bounding box center [392, 157] width 722 height 257
click at [625, 278] on span "[PERSON_NAME]" at bounding box center [624, 280] width 44 height 9
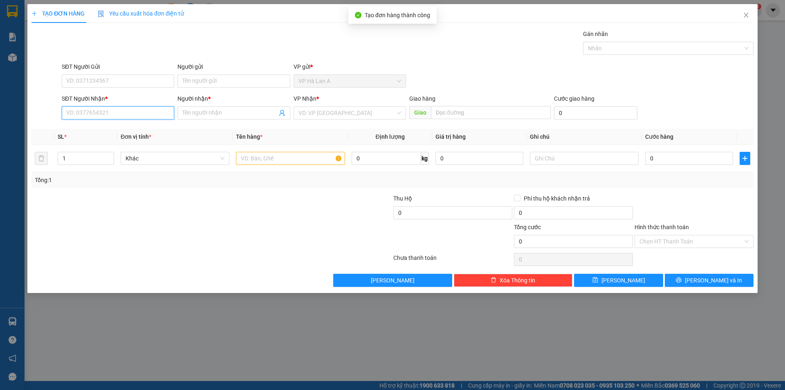
click at [119, 110] on input "SĐT Người Nhận *" at bounding box center [118, 112] width 112 height 13
click at [108, 128] on div "0935474826 - trâm" at bounding box center [118, 129] width 103 height 9
type input "0935474826"
type input "trâm"
click at [326, 118] on span "Văn Phòng [GEOGRAPHIC_DATA]" at bounding box center [350, 113] width 103 height 12
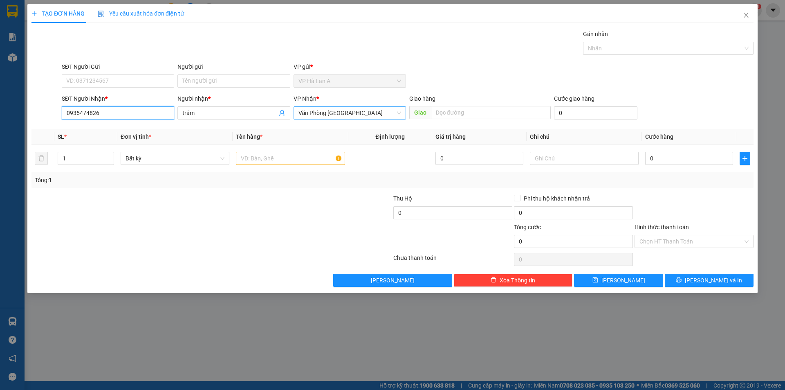
type input "0935474826"
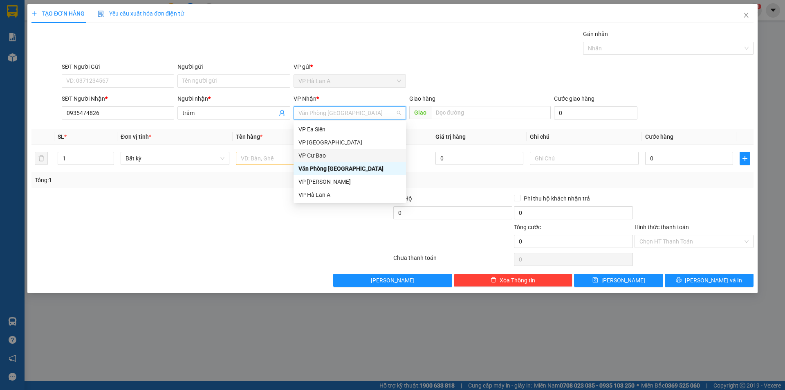
click at [319, 154] on div "VP Cư Bao" at bounding box center [350, 155] width 103 height 9
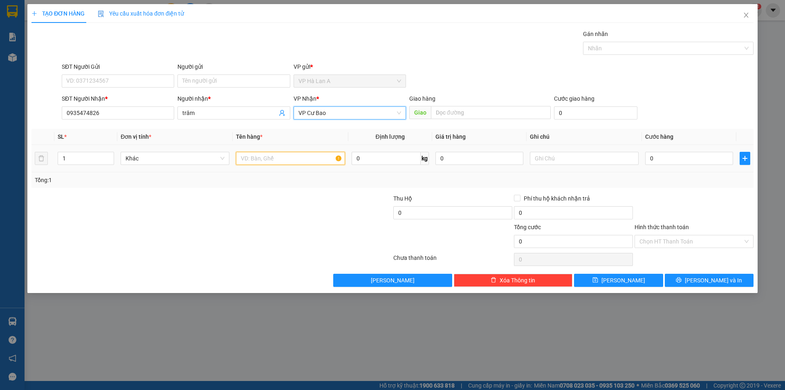
click at [281, 158] on input "text" at bounding box center [290, 158] width 109 height 13
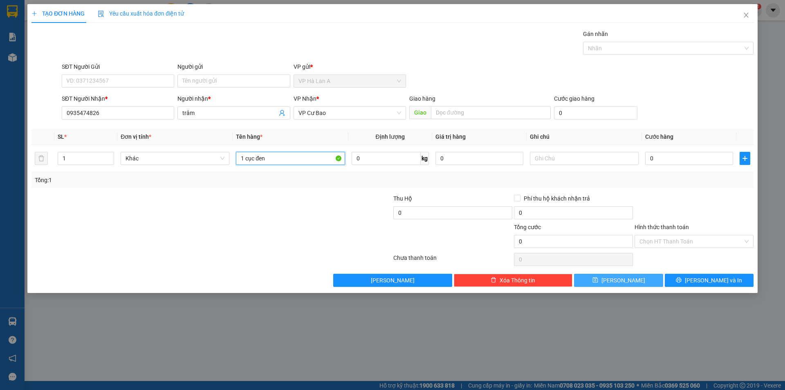
type input "1 cục đen"
click at [624, 278] on span "[PERSON_NAME]" at bounding box center [624, 280] width 44 height 9
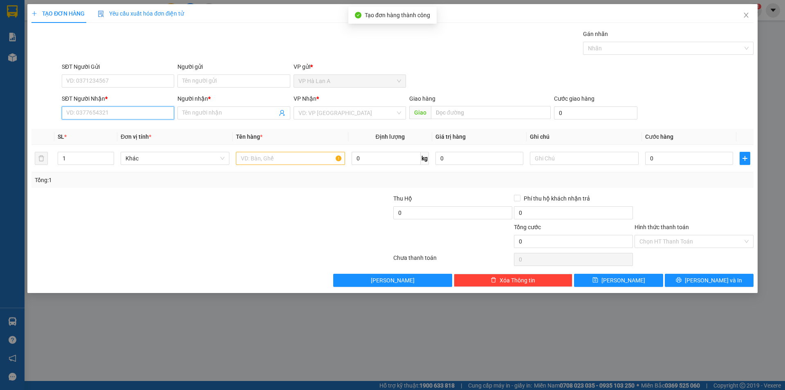
click at [125, 112] on input "SĐT Người Nhận *" at bounding box center [118, 112] width 112 height 13
click at [122, 126] on div "0777199986 - hương" at bounding box center [118, 129] width 103 height 9
type input "0777199986"
type input "hương"
type input "0777199986"
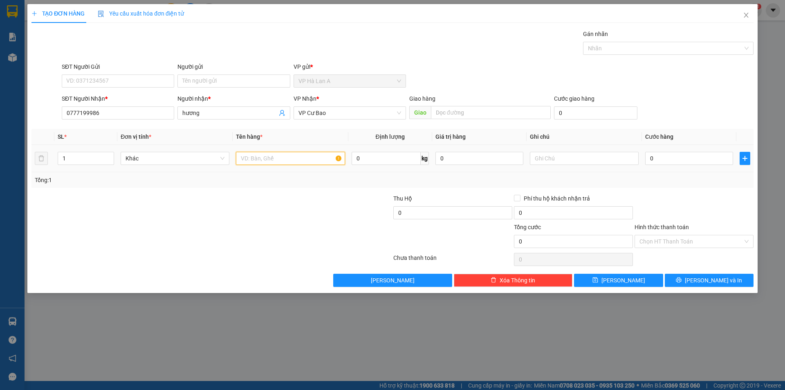
click at [271, 155] on input "text" at bounding box center [290, 158] width 109 height 13
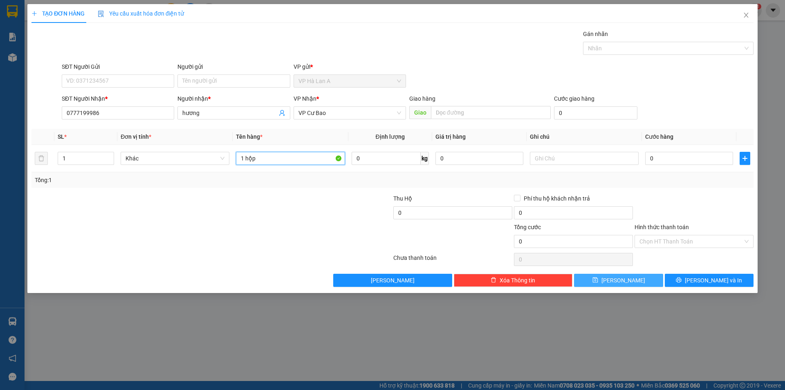
type input "1 hộp"
click at [635, 281] on button "[PERSON_NAME]" at bounding box center [618, 280] width 89 height 13
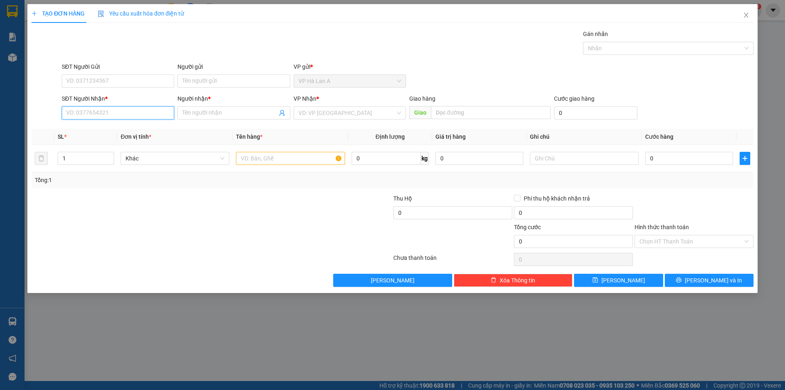
click at [116, 109] on input "SĐT Người Nhận *" at bounding box center [118, 112] width 112 height 13
drag, startPoint x: 99, startPoint y: 126, endPoint x: 175, endPoint y: 132, distance: 76.3
click at [99, 126] on div "0903859845 - thương" at bounding box center [118, 129] width 103 height 9
type input "0903859845"
type input "thương"
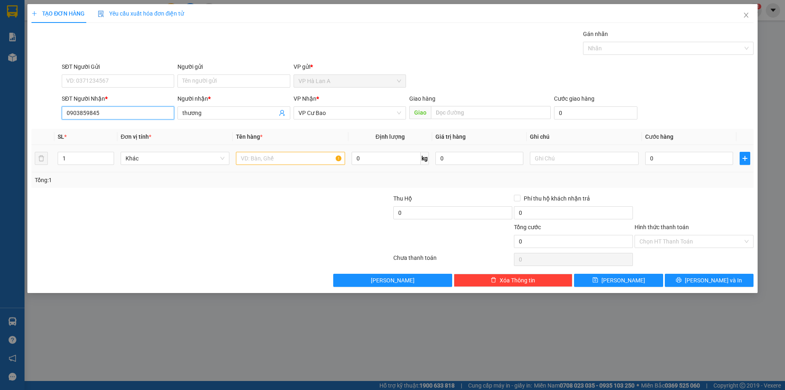
type input "0903859845"
click at [257, 159] on input "text" at bounding box center [290, 158] width 109 height 13
type input "1 thùng"
drag, startPoint x: 209, startPoint y: 111, endPoint x: 164, endPoint y: 94, distance: 47.4
click at [170, 96] on div "SĐT Người Nhận * 0903859845 Người nhận * thương VP Nhận * VP Cư Bao Giao hàng G…" at bounding box center [407, 108] width 695 height 29
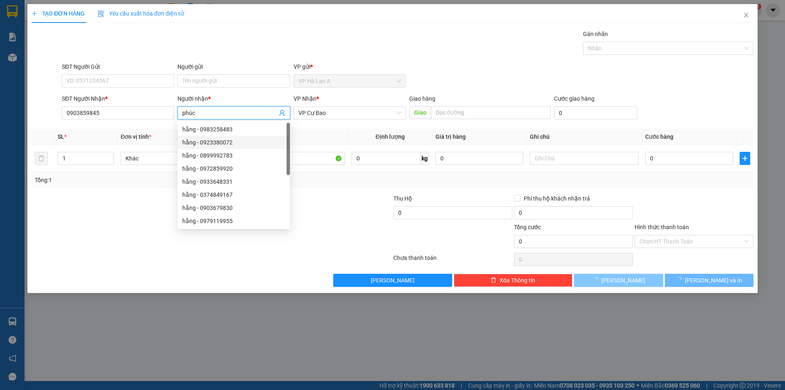
type input "phúc"
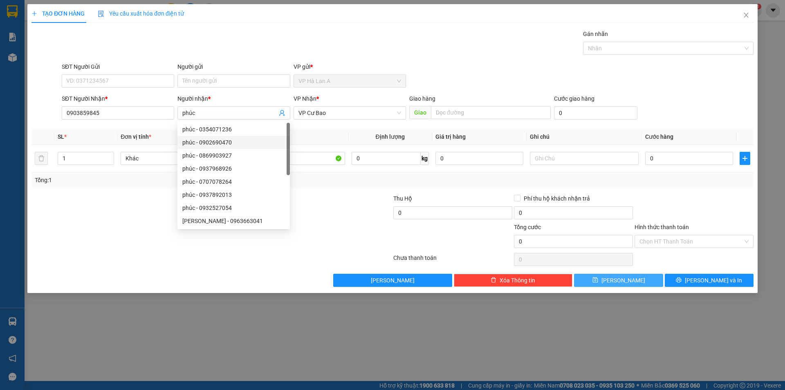
click at [598, 278] on icon "save" at bounding box center [596, 280] width 6 height 6
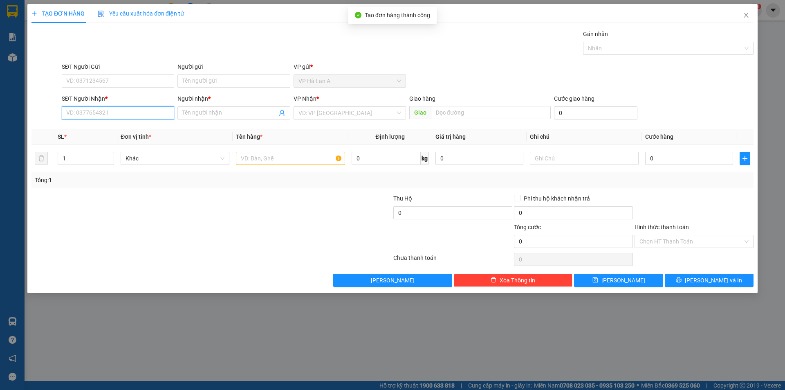
click at [154, 115] on input "SĐT Người Nhận *" at bounding box center [118, 112] width 112 height 13
drag, startPoint x: 103, startPoint y: 130, endPoint x: 211, endPoint y: 140, distance: 108.8
click at [105, 130] on div "0969767119 - phúc" at bounding box center [118, 129] width 103 height 9
type input "0969767119"
type input "phúc"
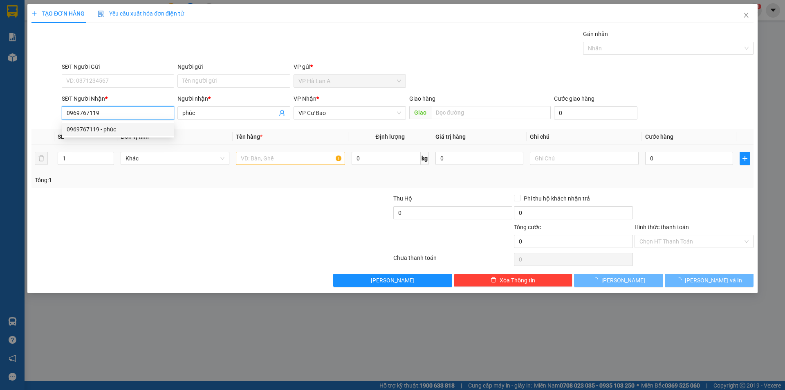
type input "0969767119"
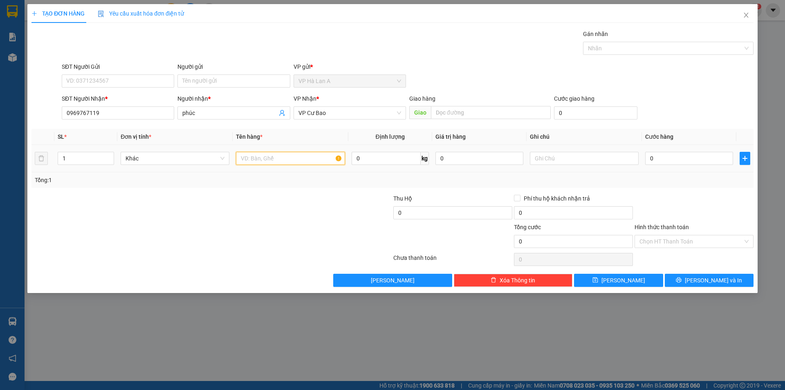
click at [268, 157] on input "text" at bounding box center [290, 158] width 109 height 13
type input "1 thùng"
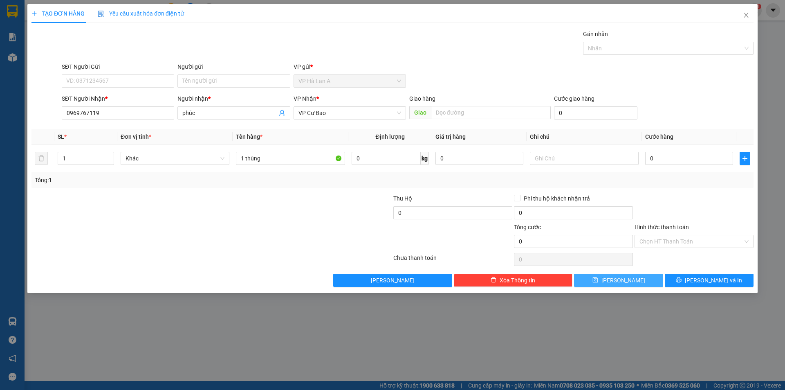
click at [654, 277] on button "[PERSON_NAME]" at bounding box center [618, 280] width 89 height 13
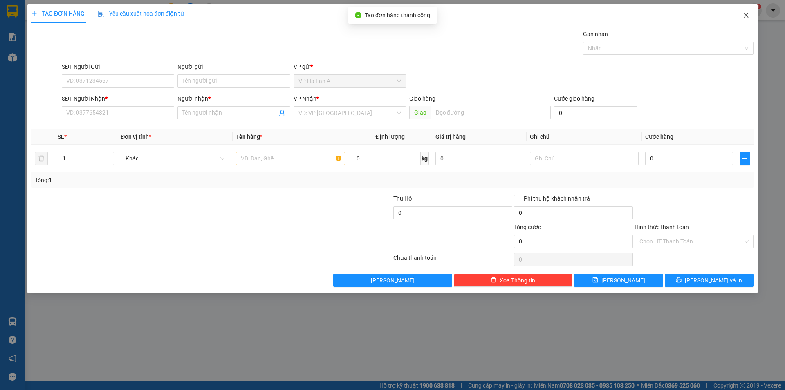
click at [745, 20] on span "Close" at bounding box center [746, 15] width 23 height 23
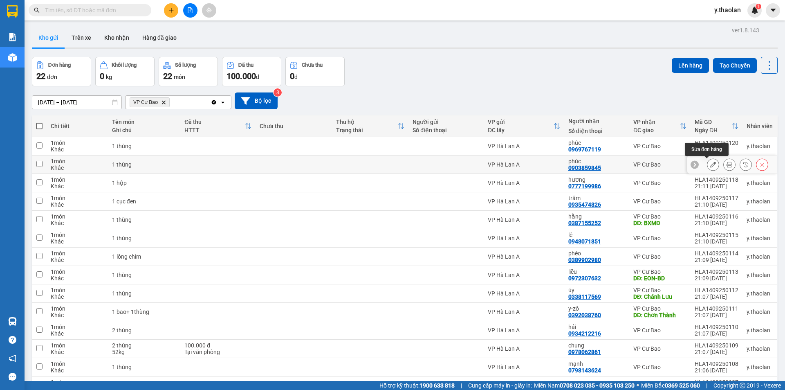
click at [710, 164] on icon at bounding box center [713, 165] width 6 height 6
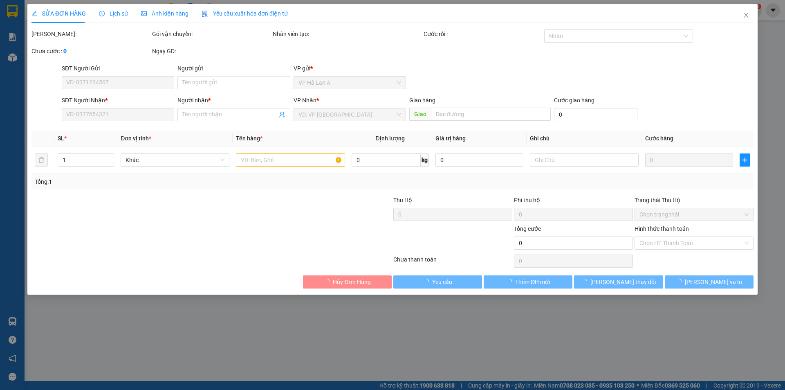
type input "0903859845"
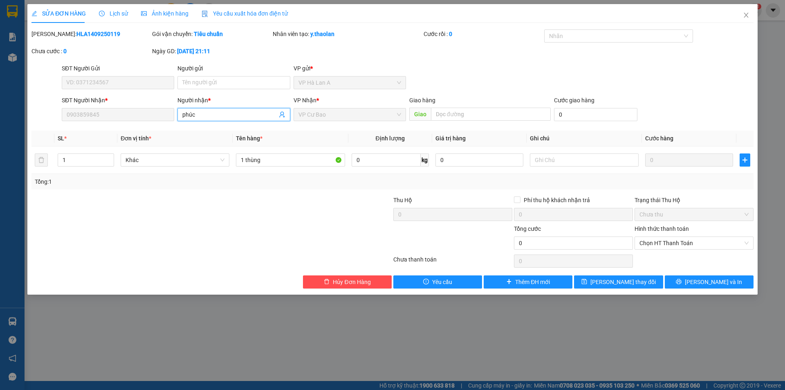
drag, startPoint x: 216, startPoint y: 112, endPoint x: 104, endPoint y: 94, distance: 113.1
click at [104, 94] on form "SĐT Người Gửi VD: 0371234567 Người gửi Tên người gửi VP gửi * VP Hà Lan A SĐT …" at bounding box center [392, 94] width 722 height 61
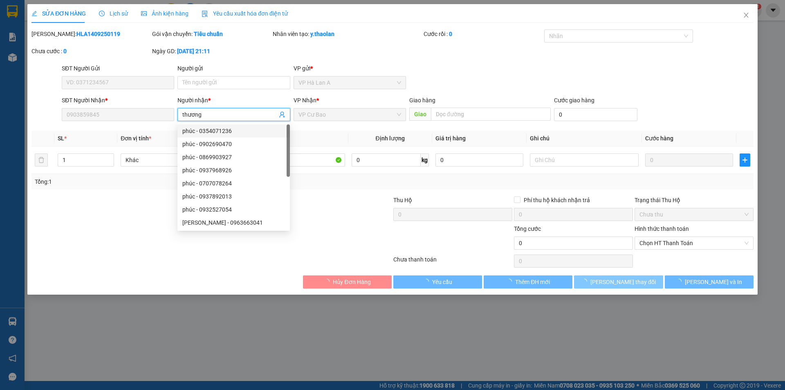
type input "thương"
click at [615, 276] on button "[PERSON_NAME] thay đổi" at bounding box center [618, 281] width 89 height 13
click at [618, 279] on span "[PERSON_NAME] thay đổi" at bounding box center [623, 281] width 65 height 9
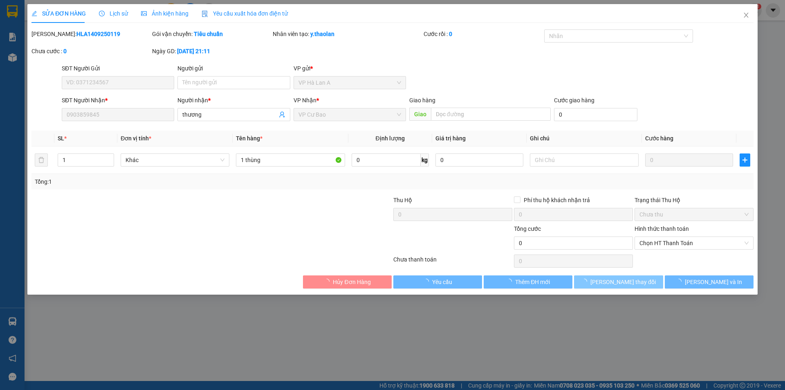
click at [622, 280] on span "[PERSON_NAME] thay đổi" at bounding box center [623, 281] width 65 height 9
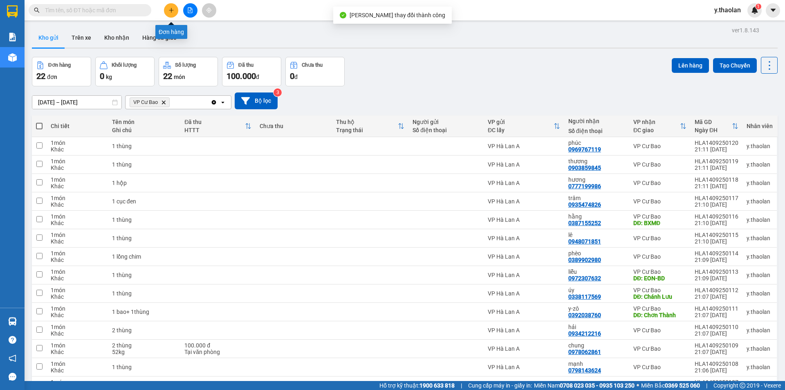
click at [165, 8] on button at bounding box center [171, 10] width 14 height 14
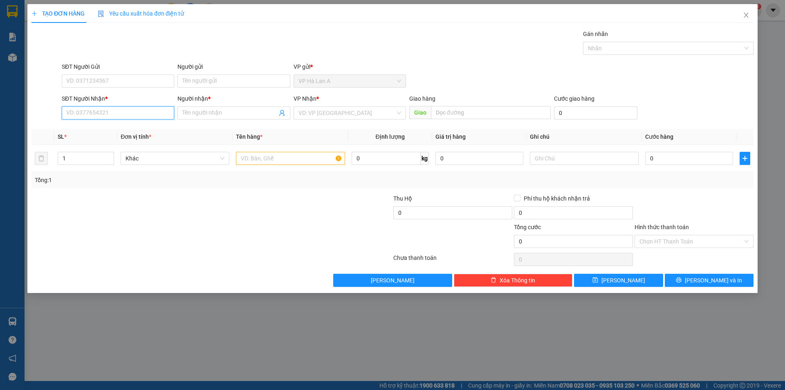
click at [139, 119] on input "SĐT Người Nhận *" at bounding box center [118, 112] width 112 height 13
click at [106, 128] on div "0582908710 - thanh" at bounding box center [118, 129] width 103 height 9
type input "0582908710"
type input "thanh"
type input "0582908710"
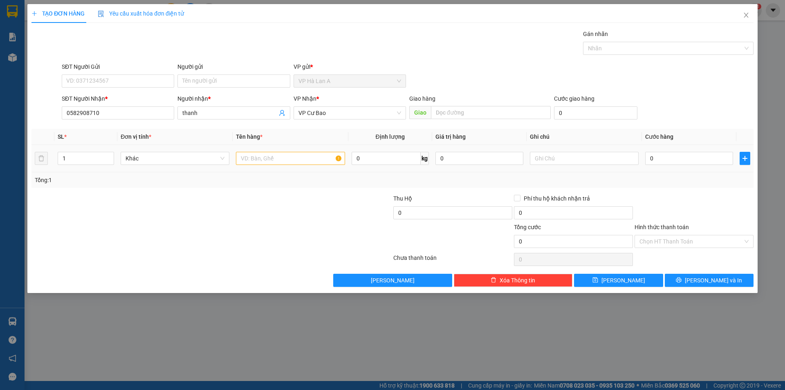
click at [304, 168] on td at bounding box center [290, 158] width 115 height 27
click at [294, 153] on input "text" at bounding box center [290, 158] width 109 height 13
type input "1 thùng"
click at [623, 280] on span "[PERSON_NAME]" at bounding box center [624, 280] width 44 height 9
click at [129, 111] on input "SĐT Người Nhận *" at bounding box center [118, 112] width 112 height 13
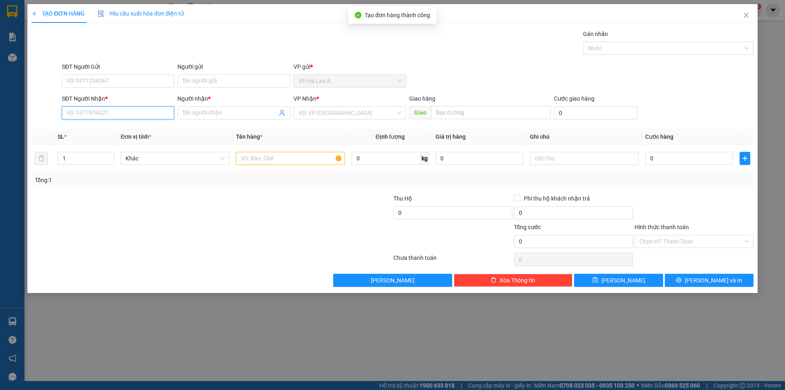
click at [129, 111] on input "SĐT Người Nhận *" at bounding box center [118, 112] width 112 height 13
click at [121, 130] on div "0938979966 - sáu" at bounding box center [118, 129] width 103 height 9
type input "0938979966"
type input "sáu"
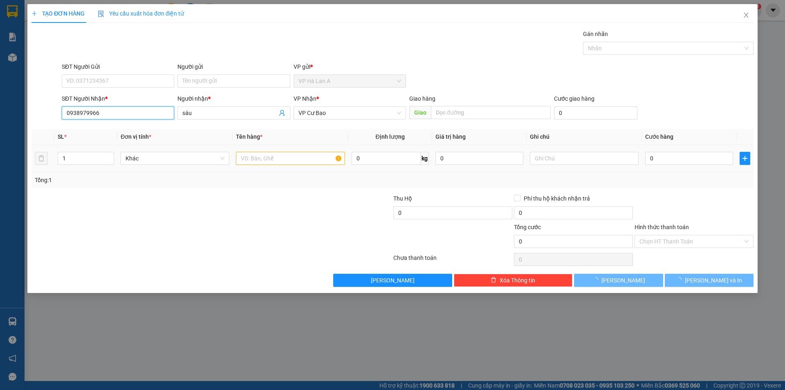
type input "0938979966"
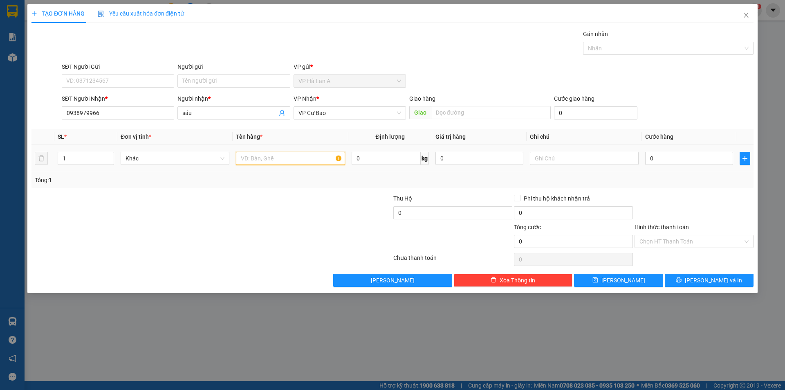
click at [290, 163] on input "text" at bounding box center [290, 158] width 109 height 13
type input "1 thùng+ 1bao"
click at [644, 288] on div "TẠO ĐƠN HÀNG Yêu cầu xuất hóa đơn điện tử Transit Pickup Surcharge Ids Transit …" at bounding box center [392, 148] width 730 height 289
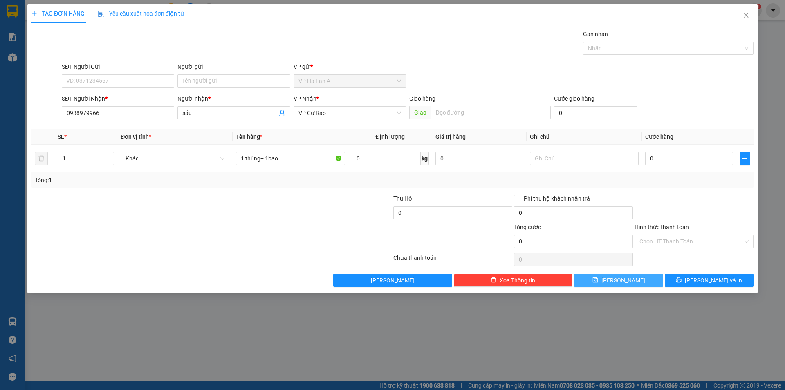
click at [640, 276] on button "[PERSON_NAME]" at bounding box center [618, 280] width 89 height 13
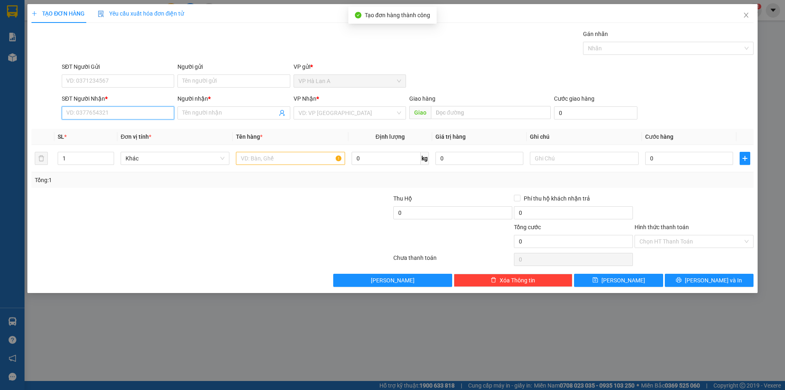
click at [151, 113] on input "SĐT Người Nhận *" at bounding box center [118, 112] width 112 height 13
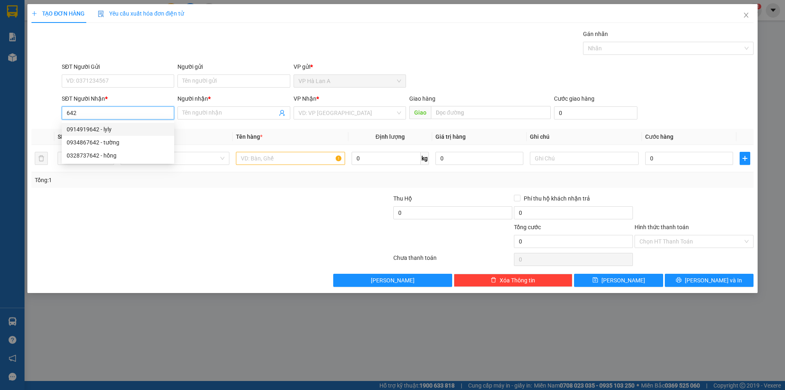
drag, startPoint x: 96, startPoint y: 129, endPoint x: 168, endPoint y: 135, distance: 72.6
click at [97, 129] on div "0914919642 - lyly" at bounding box center [118, 129] width 103 height 9
type input "0914919642"
type input "lyly"
type input "0914919642"
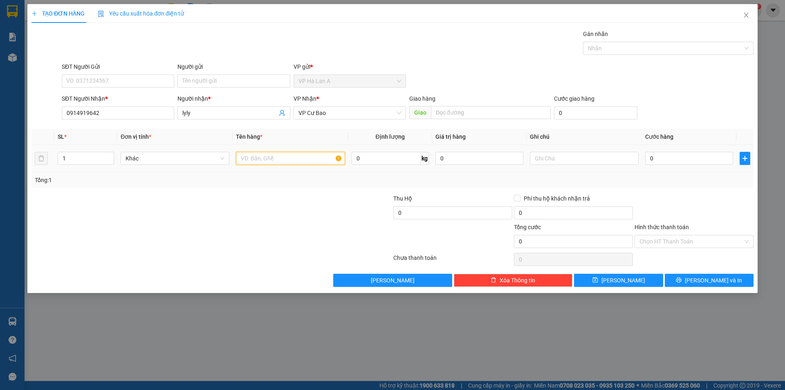
click at [254, 161] on input "text" at bounding box center [290, 158] width 109 height 13
type input "1 cục đen"
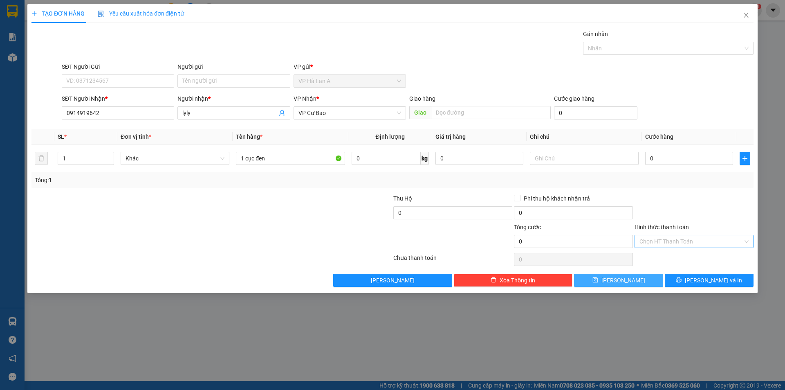
click at [598, 282] on icon "save" at bounding box center [596, 280] width 6 height 6
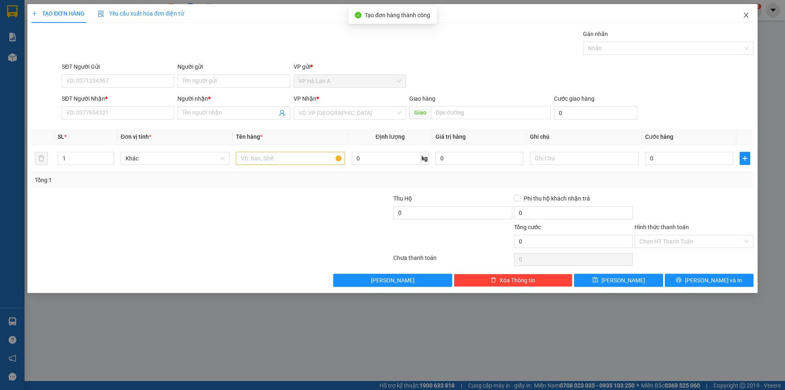
click at [749, 17] on icon "close" at bounding box center [746, 15] width 7 height 7
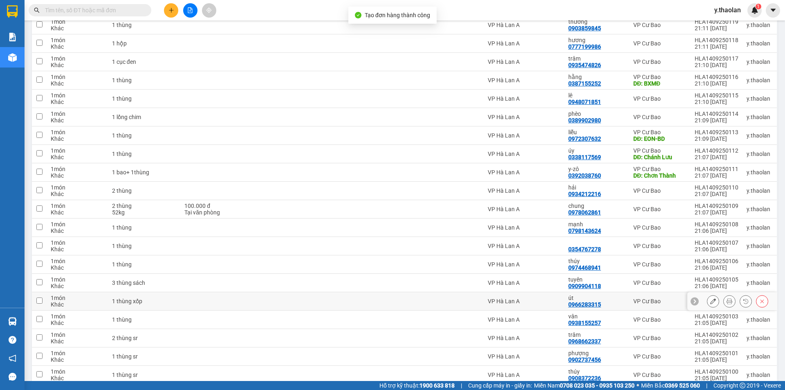
scroll to position [250, 0]
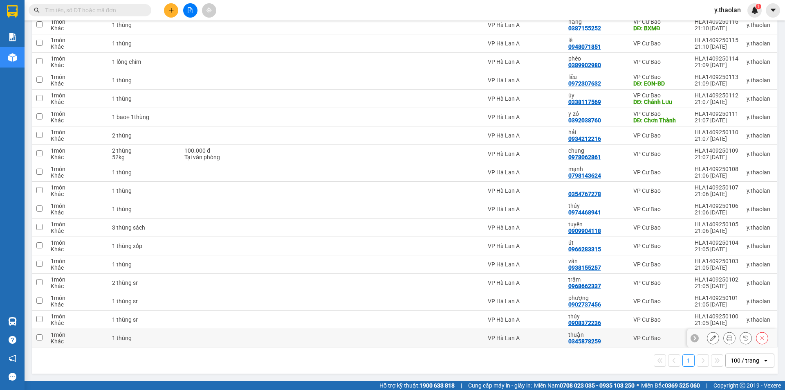
click at [156, 337] on div "1 thùng" at bounding box center [144, 338] width 64 height 7
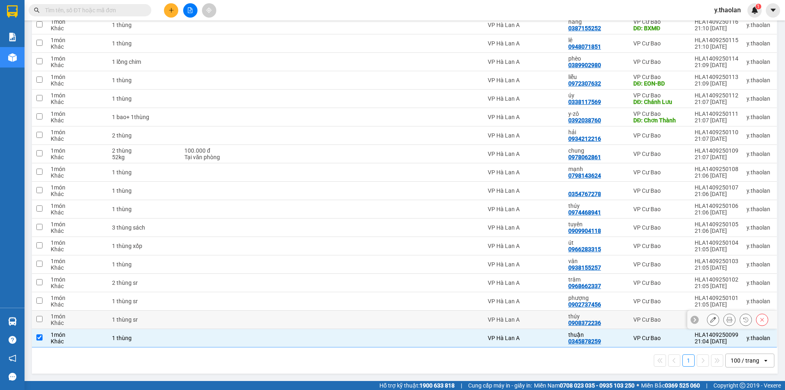
click at [157, 322] on div "1 thùng sr" at bounding box center [144, 319] width 64 height 7
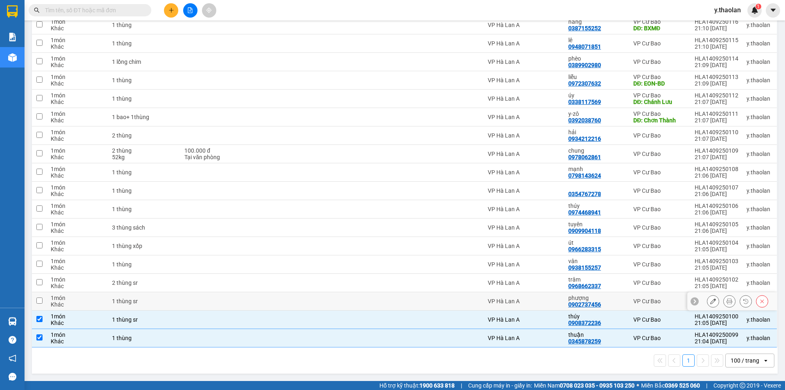
click at [158, 308] on td "1 thùng sr" at bounding box center [144, 301] width 72 height 18
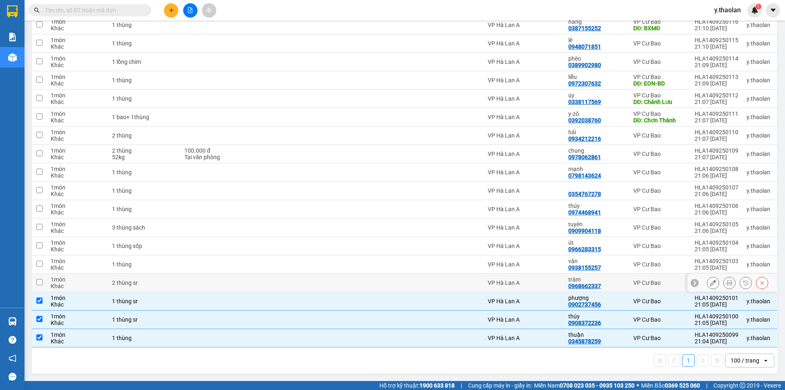
click at [169, 290] on td "2 thùng sr" at bounding box center [144, 283] width 72 height 18
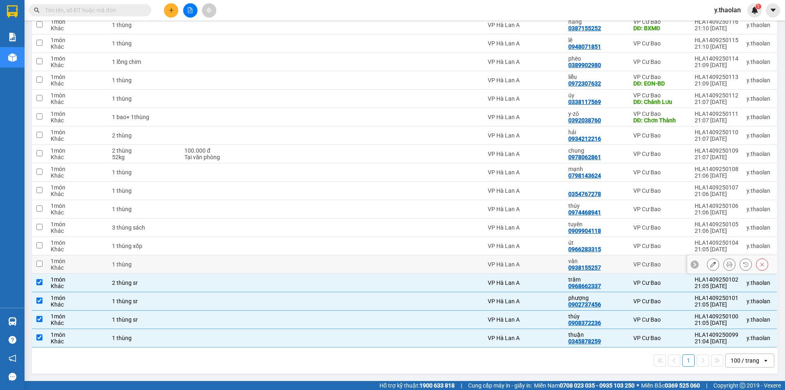
click at [175, 264] on td "1 thùng" at bounding box center [144, 264] width 72 height 18
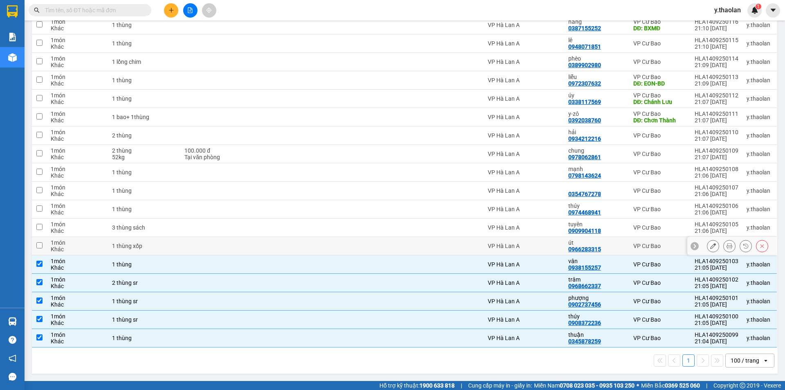
click at [162, 247] on div "1 thùng xốp" at bounding box center [144, 246] width 64 height 7
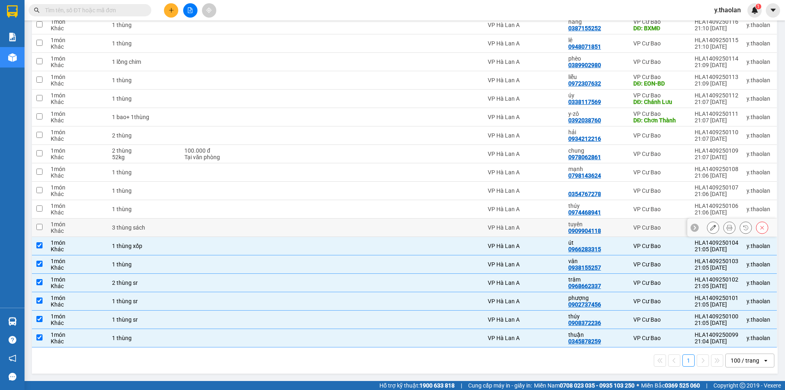
click at [155, 227] on div "3 thùng sách" at bounding box center [144, 227] width 64 height 7
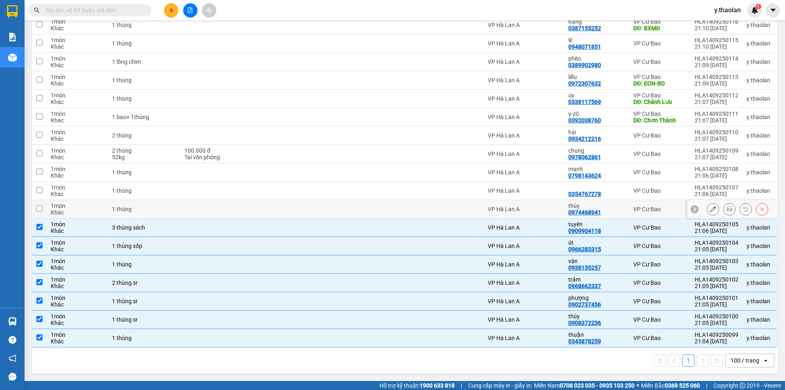
click at [153, 210] on div "1 thùng" at bounding box center [144, 209] width 64 height 7
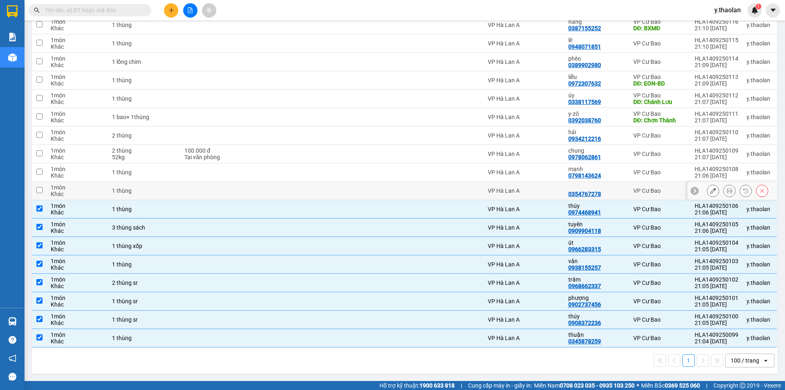
click at [153, 186] on td "1 thùng" at bounding box center [144, 191] width 72 height 18
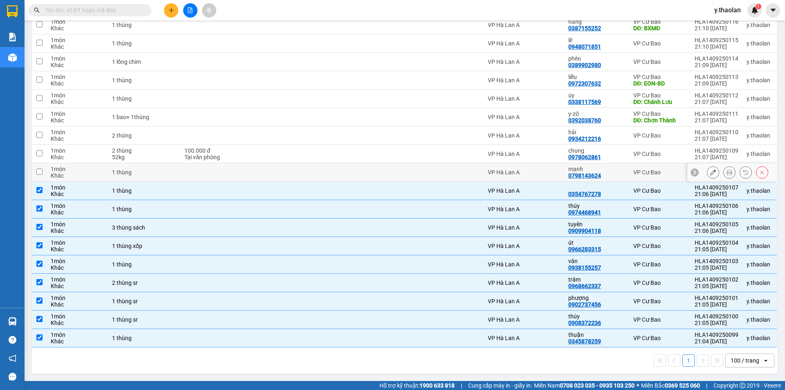
click at [156, 173] on div "1 thùng" at bounding box center [144, 172] width 64 height 7
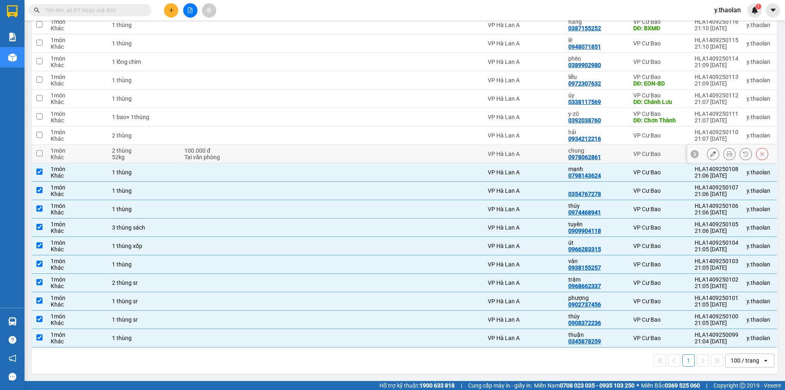
click at [156, 155] on div "52kg" at bounding box center [144, 157] width 64 height 7
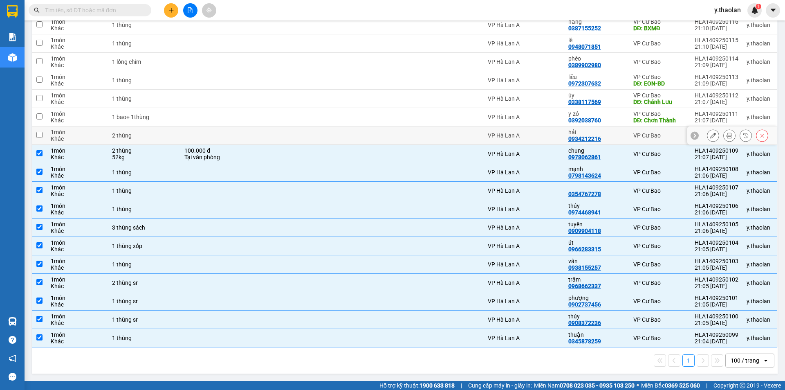
click at [144, 133] on div "2 thùng" at bounding box center [144, 135] width 64 height 7
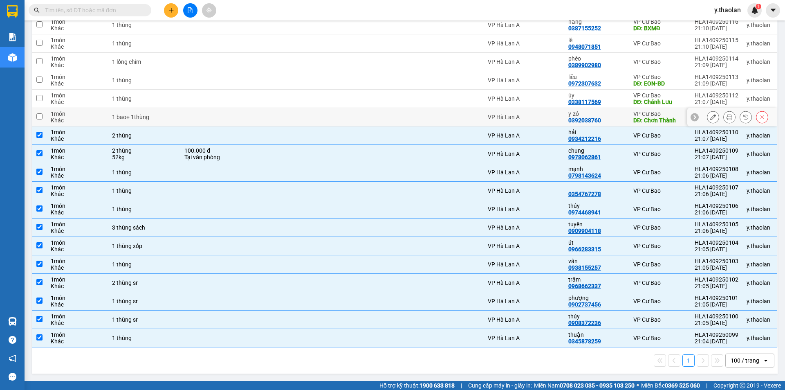
click at [165, 121] on td "1 bao+ 1thùng" at bounding box center [144, 117] width 72 height 18
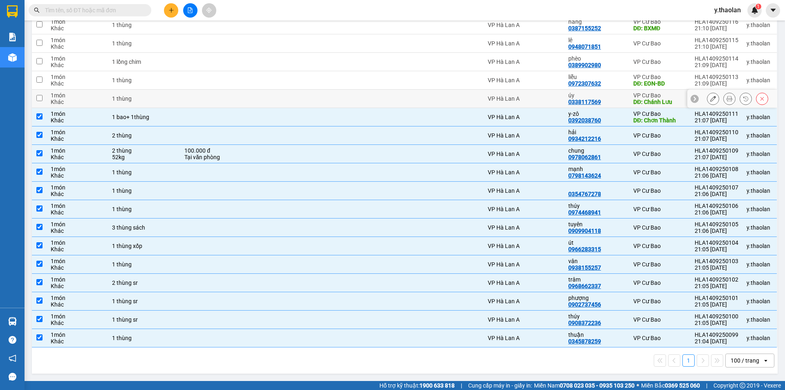
click at [157, 100] on div "1 thùng" at bounding box center [144, 98] width 64 height 7
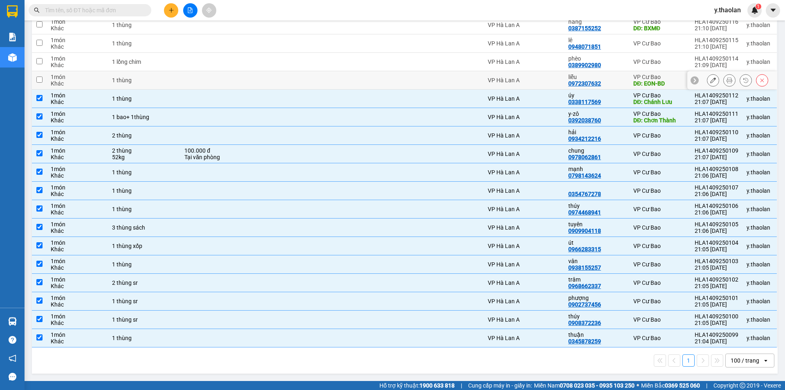
click at [156, 82] on div "1 thùng" at bounding box center [144, 80] width 64 height 7
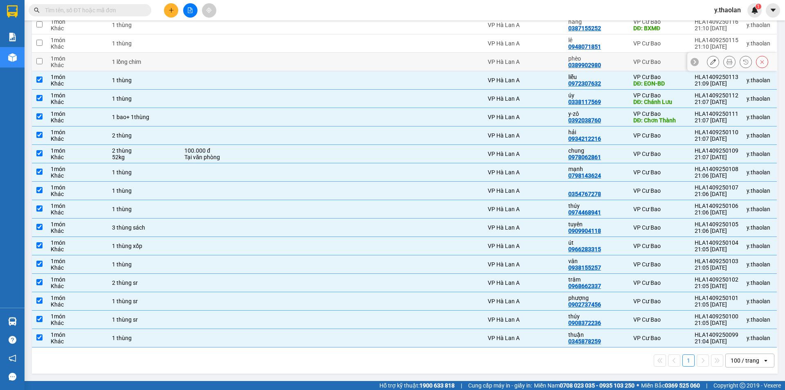
click at [158, 64] on div "1 lồng chim" at bounding box center [144, 61] width 64 height 7
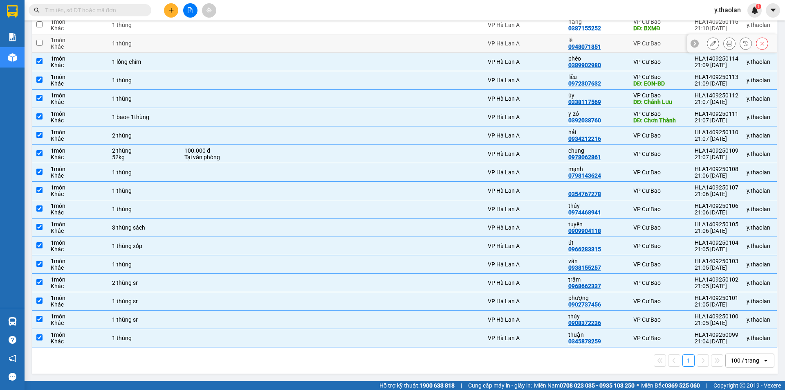
click at [156, 44] on div "1 thùng" at bounding box center [144, 43] width 64 height 7
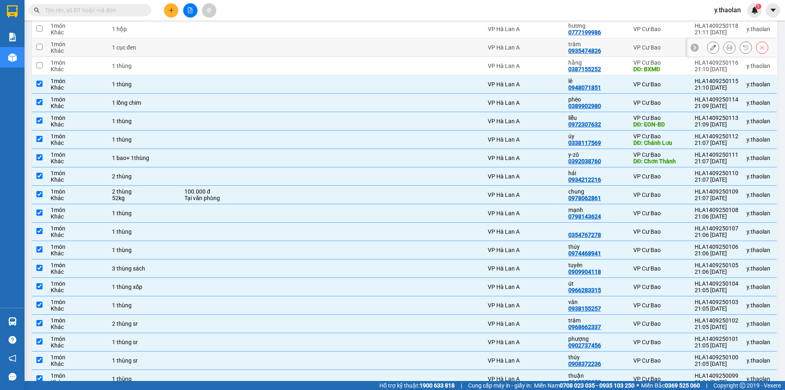
scroll to position [168, 0]
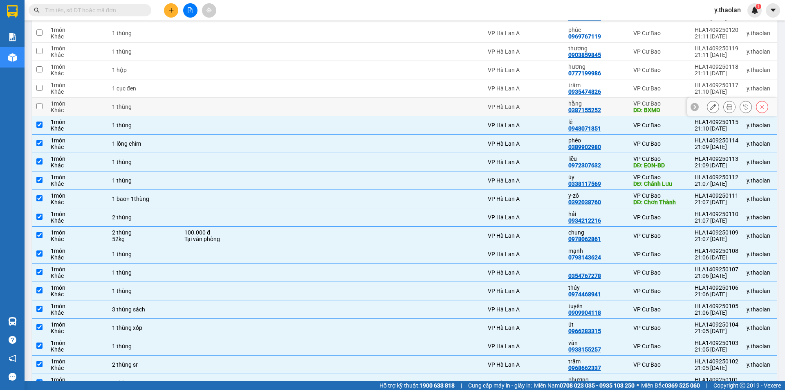
click at [150, 104] on div "1 thùng" at bounding box center [144, 106] width 64 height 7
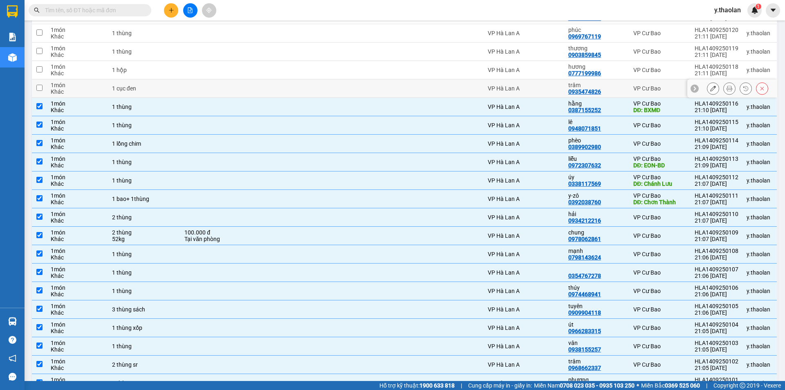
click at [161, 88] on div "1 cục đen" at bounding box center [144, 88] width 64 height 7
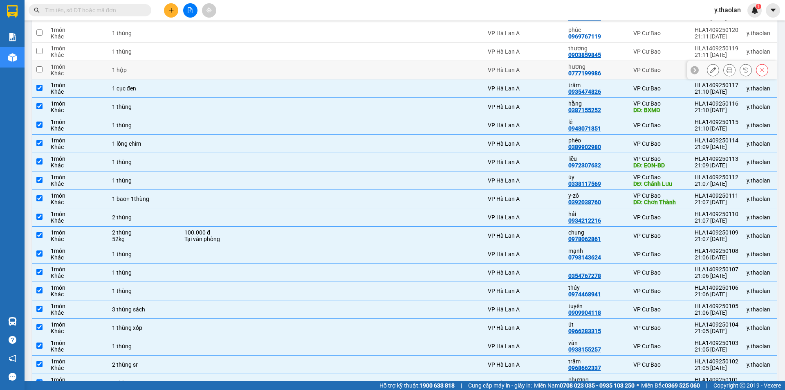
click at [157, 61] on td "1 hộp" at bounding box center [144, 70] width 72 height 18
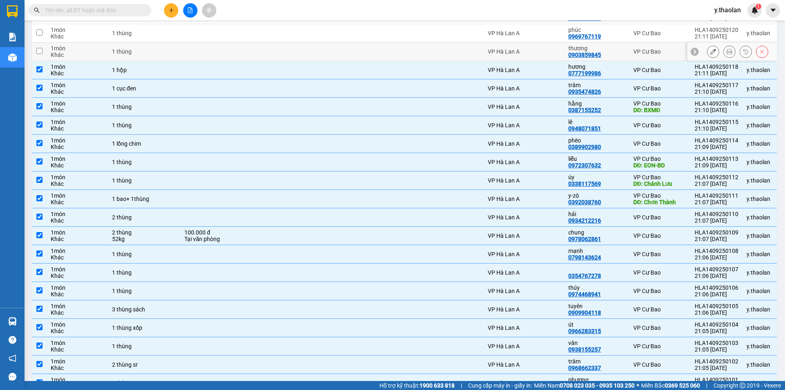
drag, startPoint x: 153, startPoint y: 49, endPoint x: 166, endPoint y: 27, distance: 25.7
click at [154, 48] on div "1 thùng" at bounding box center [144, 51] width 64 height 7
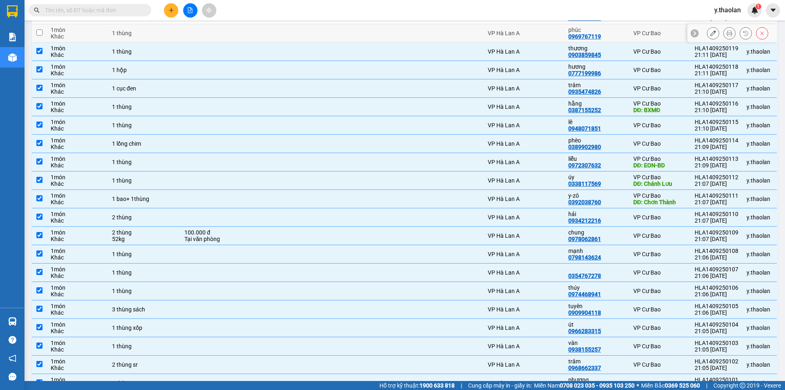
click at [166, 27] on td "1 thùng" at bounding box center [144, 33] width 72 height 18
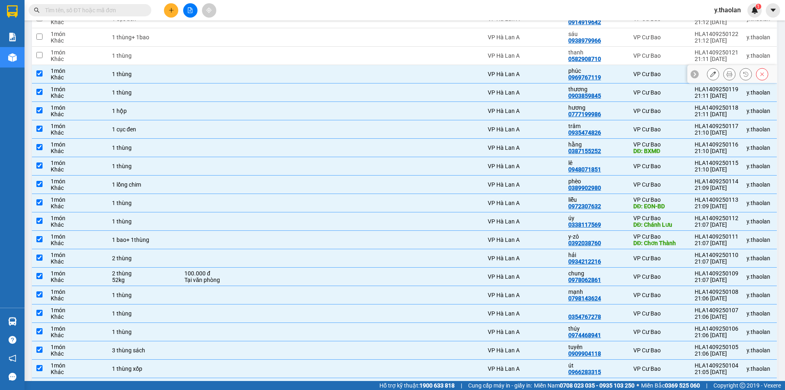
scroll to position [86, 0]
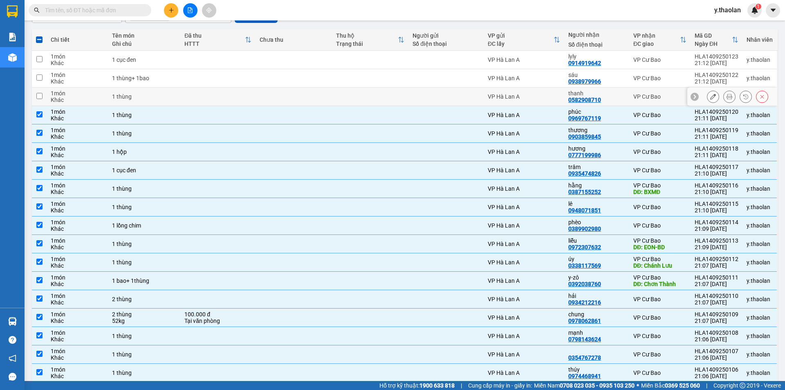
click at [144, 90] on td "1 thùng" at bounding box center [144, 97] width 72 height 18
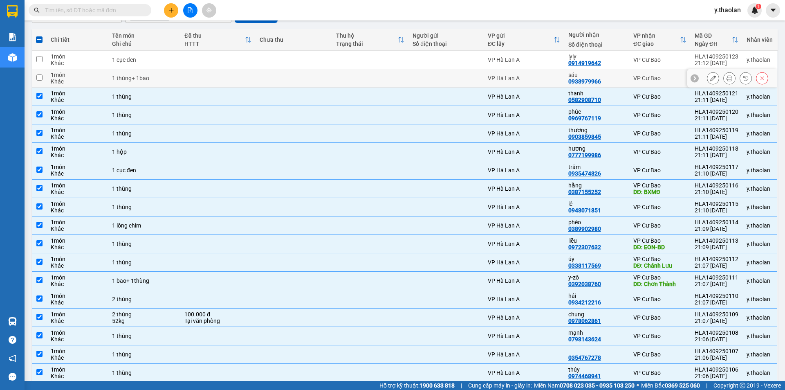
click at [164, 76] on div "1 thùng+ 1bao" at bounding box center [144, 78] width 64 height 7
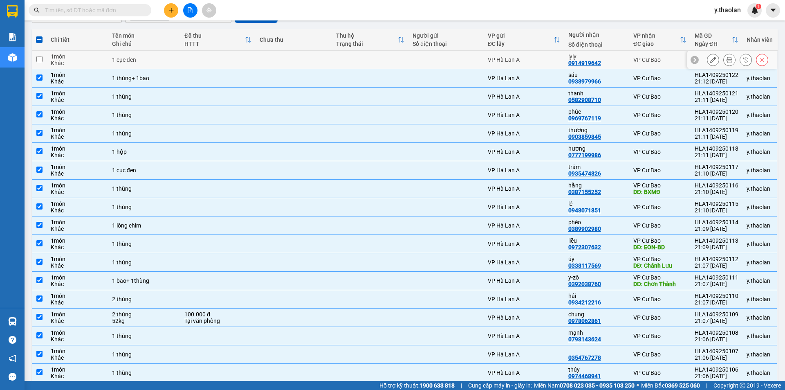
click at [174, 67] on td "1 cục đen" at bounding box center [144, 60] width 72 height 18
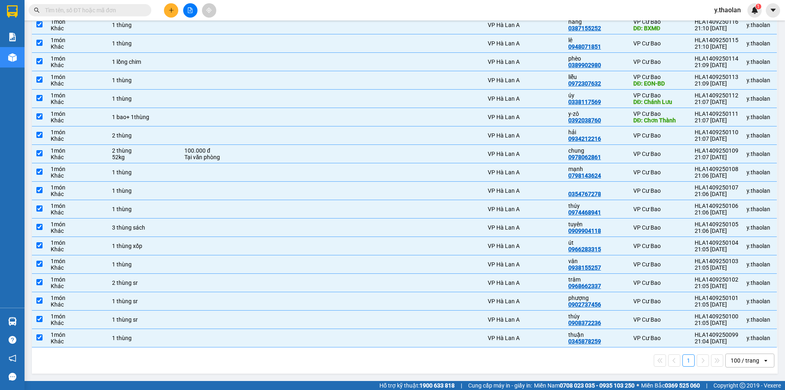
scroll to position [127, 0]
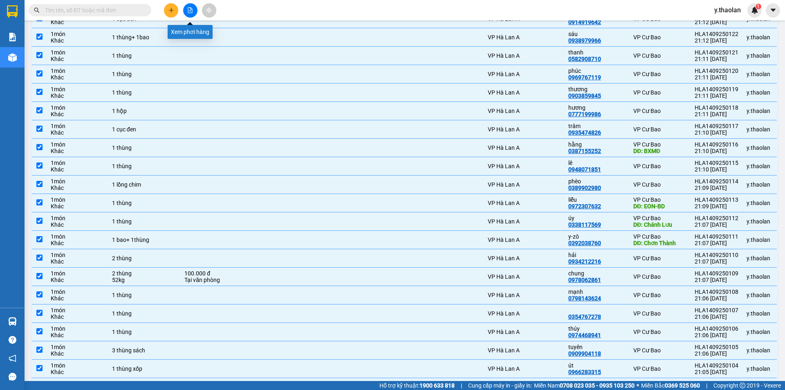
click at [187, 7] on button at bounding box center [190, 10] width 14 height 14
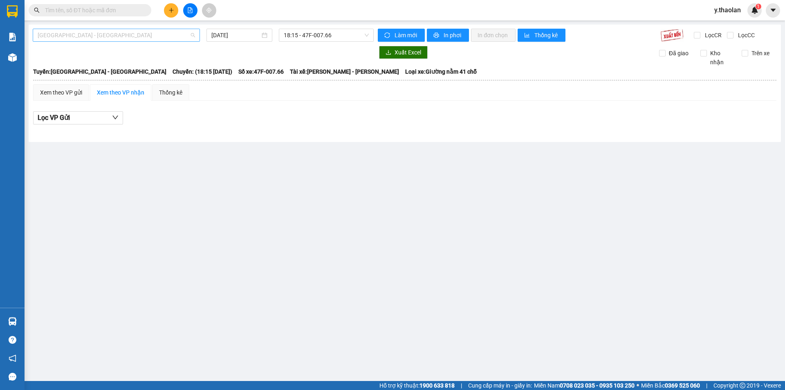
click at [108, 38] on span "[GEOGRAPHIC_DATA] - [GEOGRAPHIC_DATA]" at bounding box center [116, 35] width 157 height 12
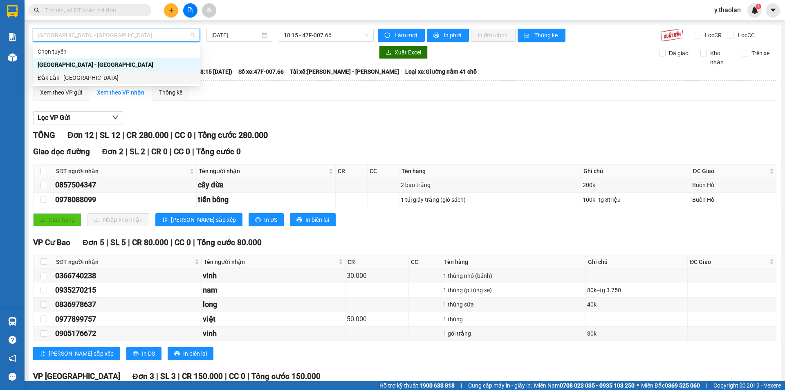
drag, startPoint x: 70, startPoint y: 79, endPoint x: 126, endPoint y: 59, distance: 58.6
click at [75, 79] on div "Đắk Lắk - [GEOGRAPHIC_DATA]" at bounding box center [116, 77] width 157 height 9
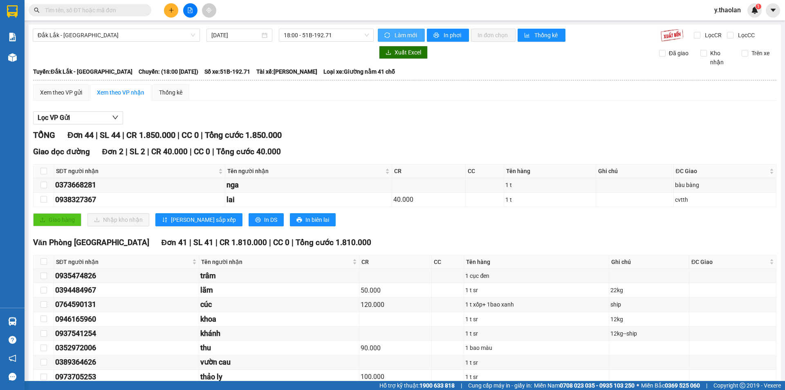
click at [385, 38] on icon "sync" at bounding box center [387, 34] width 5 height 5
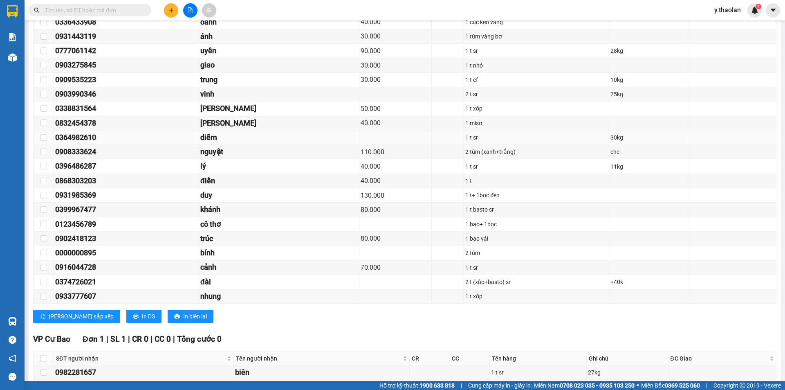
scroll to position [597, 0]
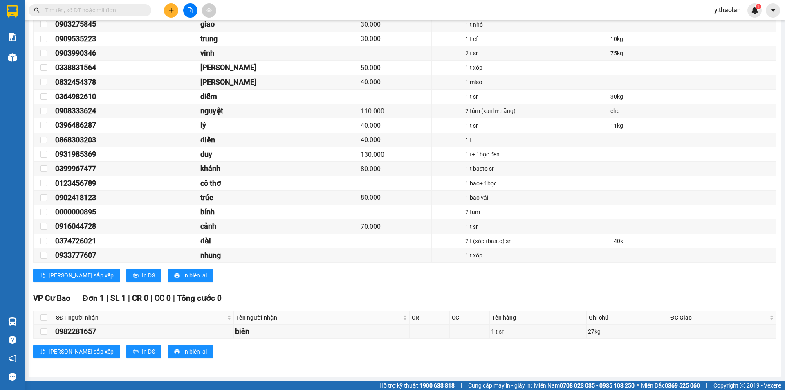
click at [738, 9] on span "y.thaolan" at bounding box center [728, 10] width 40 height 10
click at [725, 21] on span "Đăng xuất" at bounding box center [738, 25] width 34 height 9
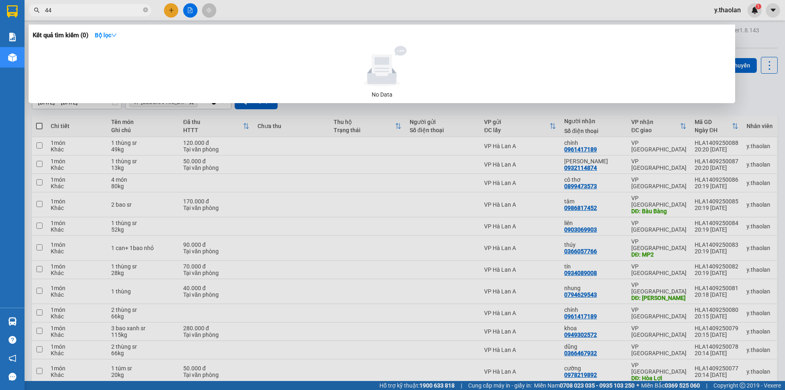
type input "449"
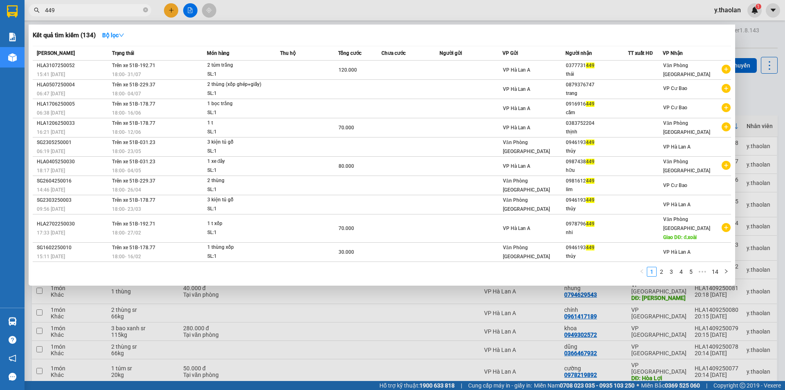
drag, startPoint x: 74, startPoint y: 11, endPoint x: 0, endPoint y: -7, distance: 76.2
click at [0, 0] on html "Kết quả [PERSON_NAME] ( 134 ) Bộ lọc Mã ĐH Trạng thái Món hàng Thu hộ [PERSON_N…" at bounding box center [392, 195] width 785 height 390
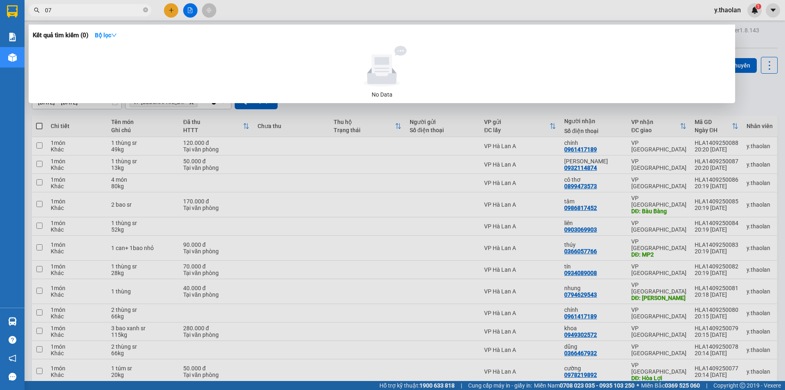
type input "0"
type input "1449"
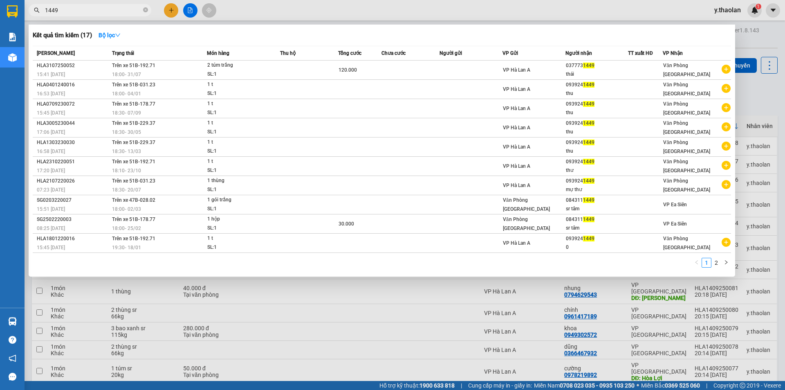
drag, startPoint x: 65, startPoint y: 12, endPoint x: 0, endPoint y: -18, distance: 71.8
click at [0, 0] on html "Kết quả tìm kiếm ( 17 ) Bộ lọc Mã ĐH Trạng thái Món hàng Thu hộ Tổng cước Chưa …" at bounding box center [392, 195] width 785 height 390
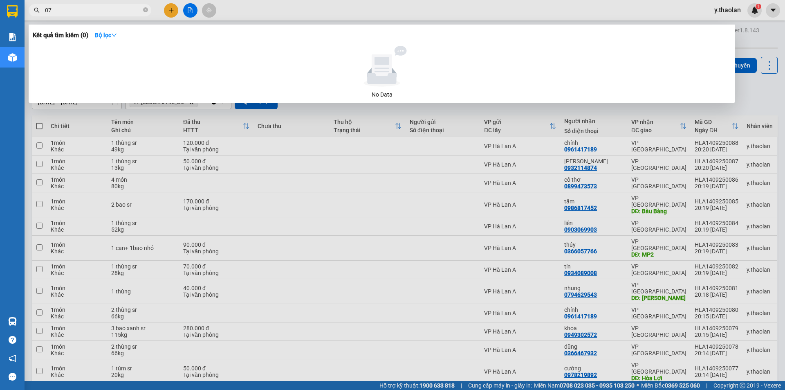
type input "0"
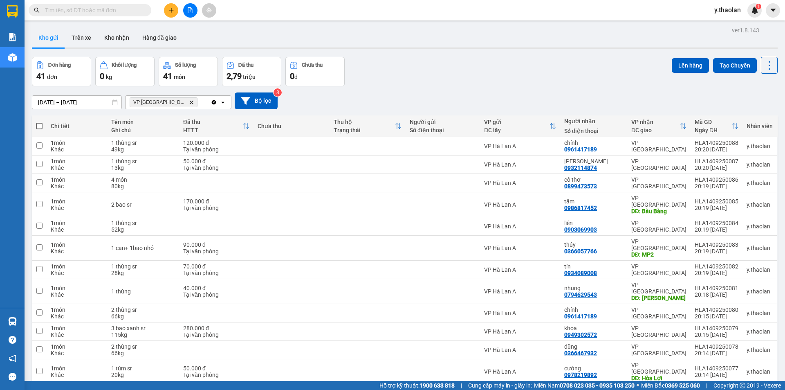
click at [169, 107] on span "VP Bình Hòa Delete" at bounding box center [164, 102] width 68 height 10
click at [190, 103] on icon "VP Bình Hòa, close by backspace" at bounding box center [192, 102] width 4 height 4
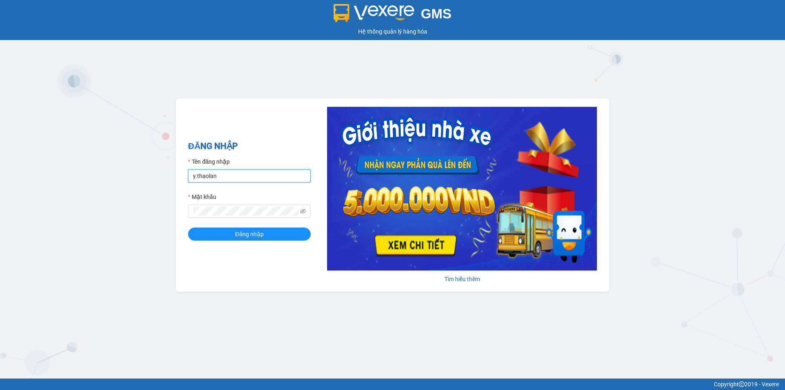
drag, startPoint x: 251, startPoint y: 174, endPoint x: 252, endPoint y: 179, distance: 4.8
click at [251, 175] on input "y.thaolan" at bounding box center [249, 175] width 123 height 13
type input "dao.thaolan"
click at [260, 240] on button "Đăng nhập" at bounding box center [249, 233] width 123 height 13
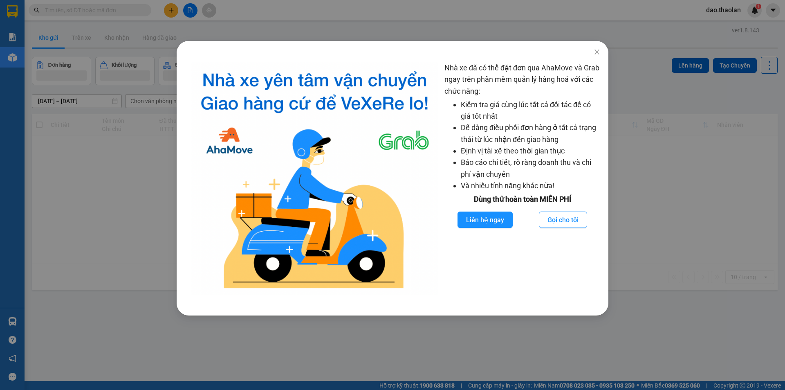
click at [91, 251] on div "Nhà xe đã có thể đặt đơn qua AhaMove và Grab ngay trên phần mềm quản lý hàng ho…" at bounding box center [392, 195] width 785 height 390
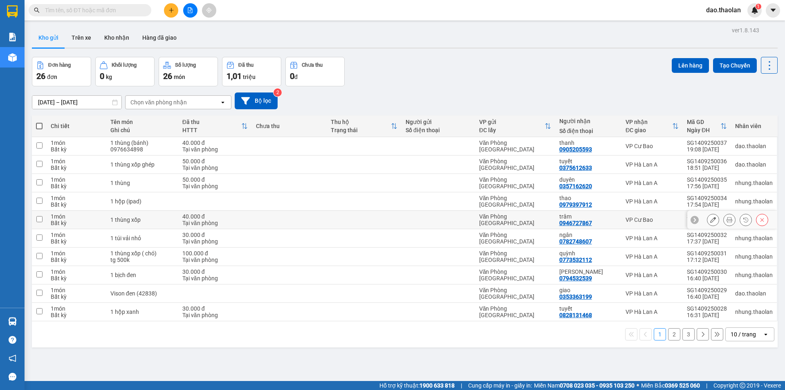
click at [517, 221] on div "Văn Phòng [GEOGRAPHIC_DATA]" at bounding box center [515, 219] width 72 height 13
checkbox input "true"
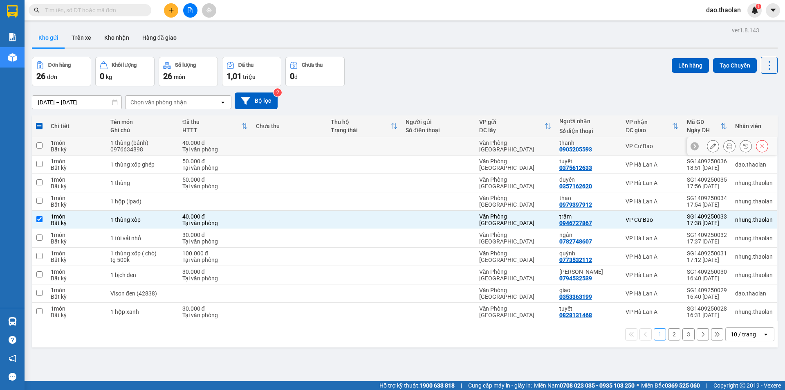
click at [537, 148] on div "Văn Phòng [GEOGRAPHIC_DATA]" at bounding box center [515, 145] width 72 height 13
checkbox input "true"
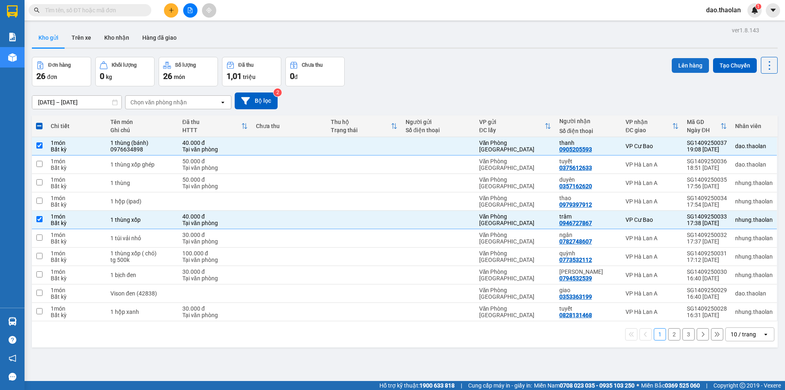
click at [697, 67] on button "Lên hàng" at bounding box center [690, 65] width 37 height 15
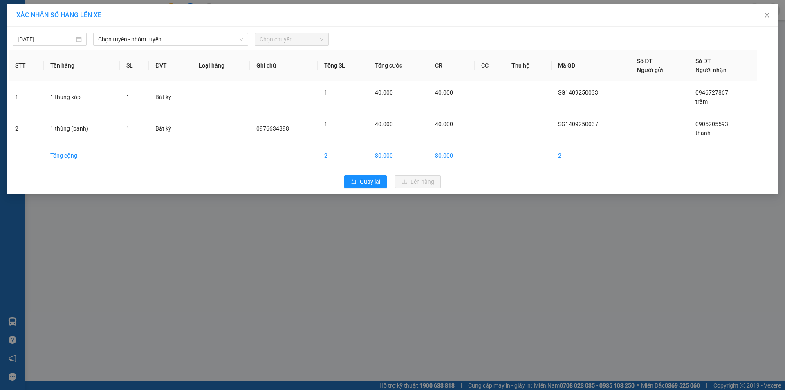
click at [121, 32] on div "14/09/2025 Chọn tuyến - nhóm tuyến Chọn chuyến" at bounding box center [393, 37] width 768 height 17
click at [128, 39] on span "Chọn tuyến - nhóm tuyến" at bounding box center [170, 39] width 145 height 12
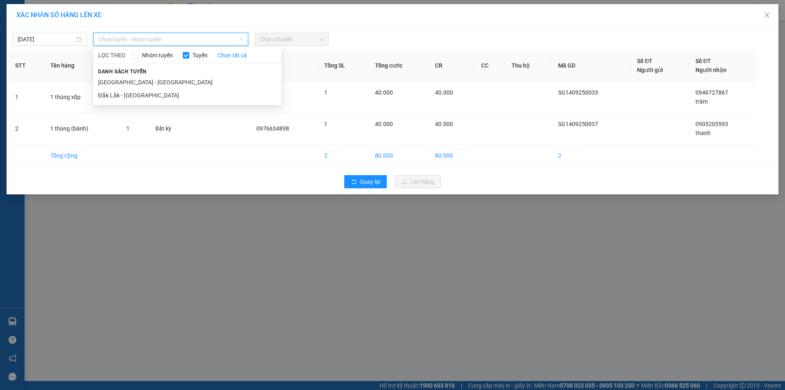
click at [150, 79] on li "[GEOGRAPHIC_DATA] - [GEOGRAPHIC_DATA]" at bounding box center [187, 82] width 188 height 13
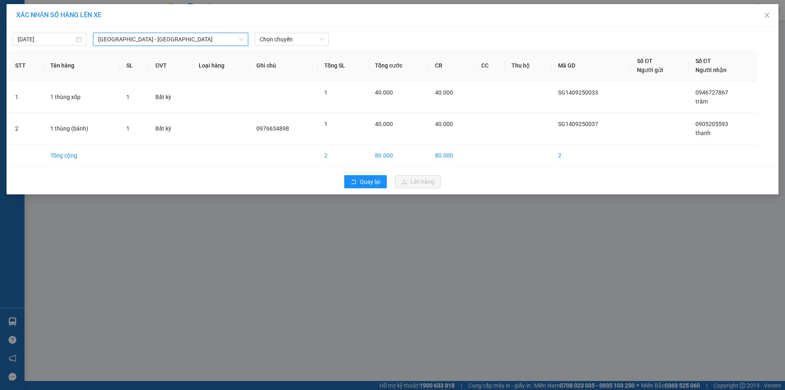
click at [269, 47] on div "14/09/2025 Sài Gòn - Đắk Lắk Sài Gòn - Đắk Lắk LỌC THEO Nhóm tuyến Tuyến Chọn t…" at bounding box center [393, 111] width 772 height 168
click at [283, 40] on span "Chọn chuyến" at bounding box center [292, 39] width 64 height 12
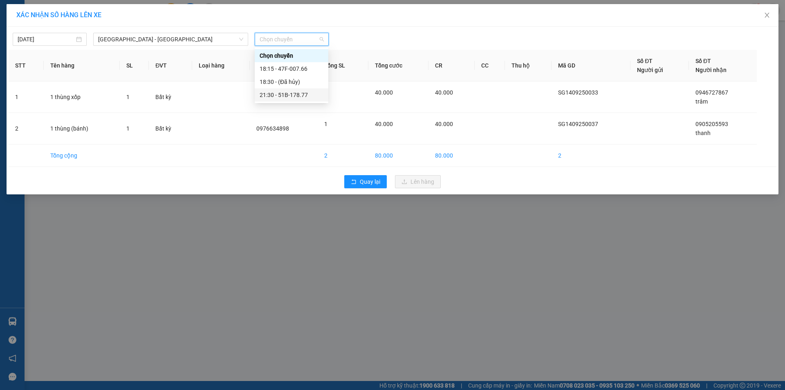
click at [294, 94] on div "21:30 - 51B-178.77" at bounding box center [292, 94] width 64 height 9
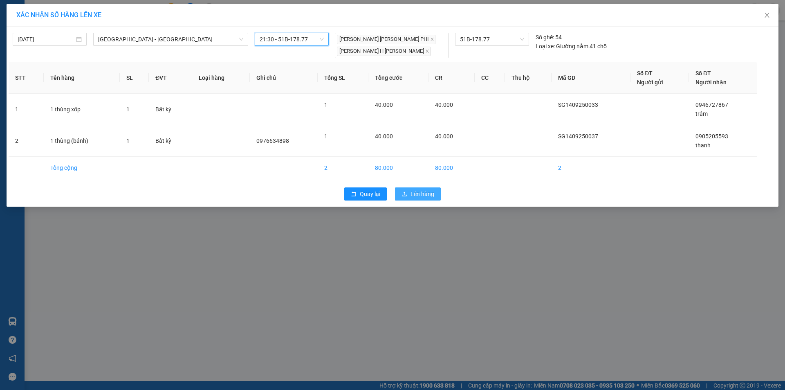
click at [419, 199] on button "Lên hàng" at bounding box center [418, 193] width 46 height 13
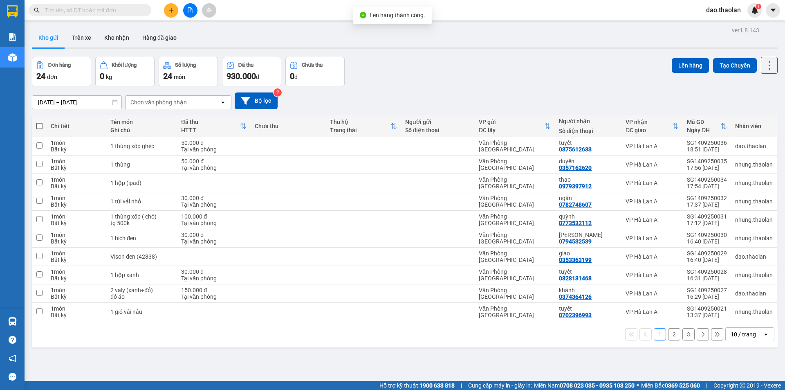
click at [749, 335] on div "10 / trang" at bounding box center [743, 334] width 25 height 8
click at [745, 322] on div "100 / trang" at bounding box center [743, 316] width 49 height 15
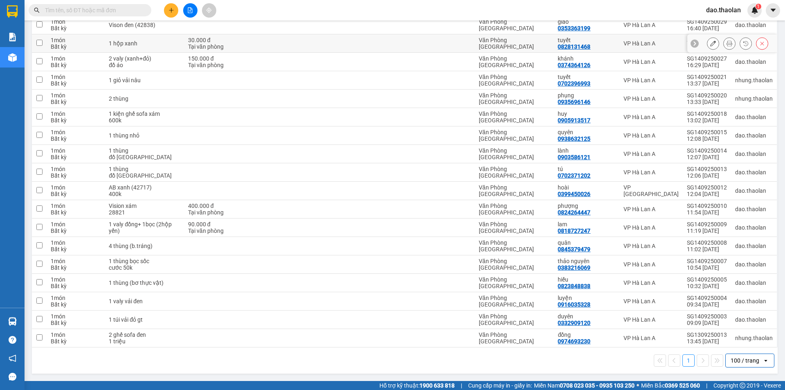
scroll to position [27, 0]
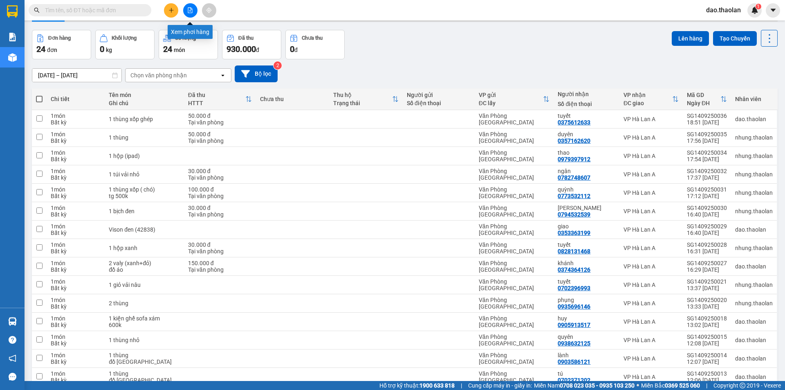
click at [188, 6] on button at bounding box center [190, 10] width 14 height 14
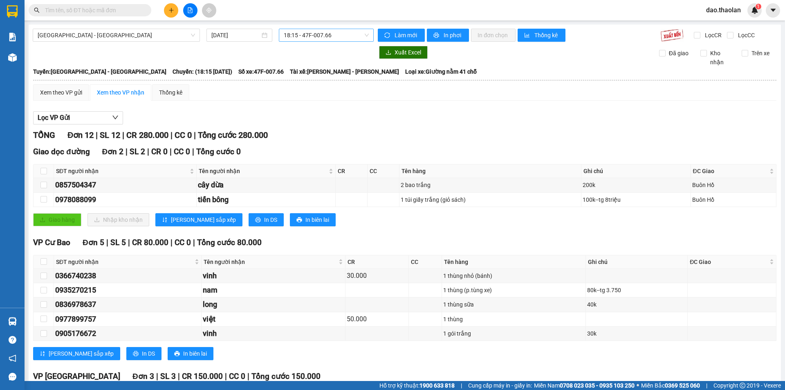
click at [328, 36] on span "18:15 - 47F-007.66" at bounding box center [326, 35] width 85 height 12
click at [331, 91] on div "21:30 - 51B-178.77" at bounding box center [314, 90] width 64 height 9
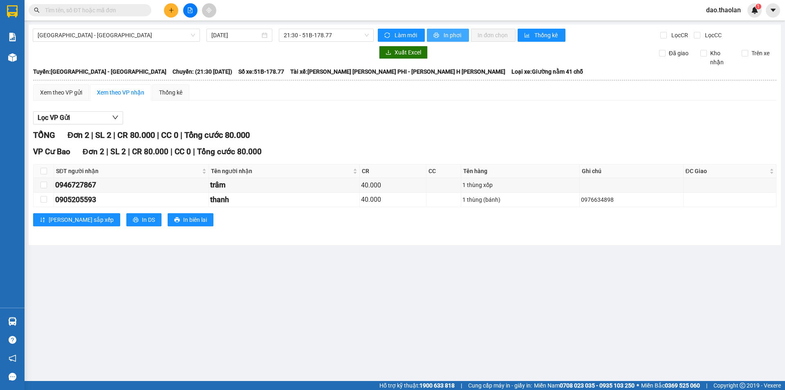
click at [449, 41] on button "In phơi" at bounding box center [448, 35] width 42 height 13
click at [458, 37] on span "In phơi" at bounding box center [453, 35] width 19 height 9
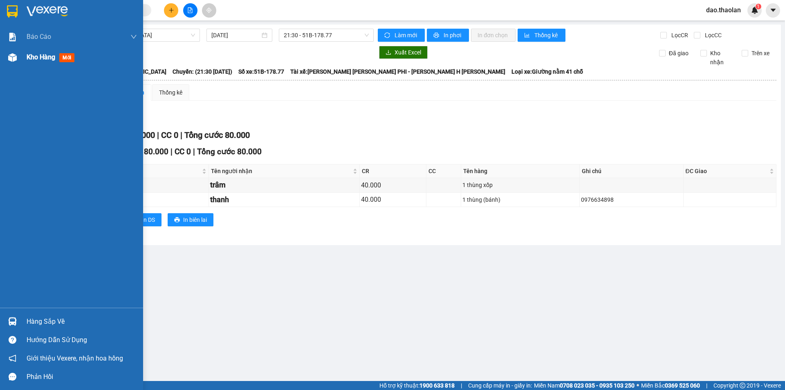
click at [42, 60] on span "Kho hàng" at bounding box center [41, 57] width 29 height 8
